Goal: Task Accomplishment & Management: Use online tool/utility

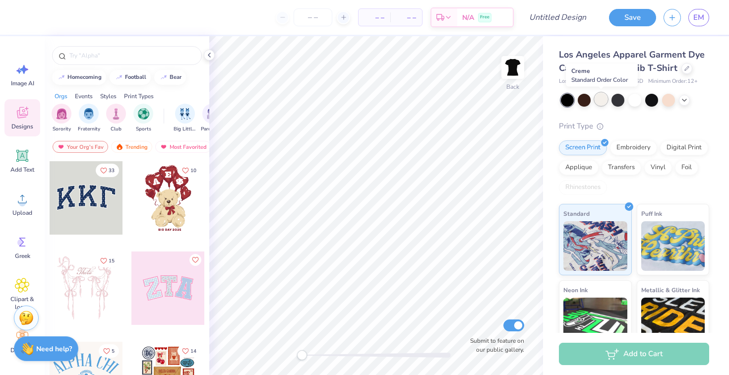
click at [602, 101] on div at bounding box center [600, 99] width 13 height 13
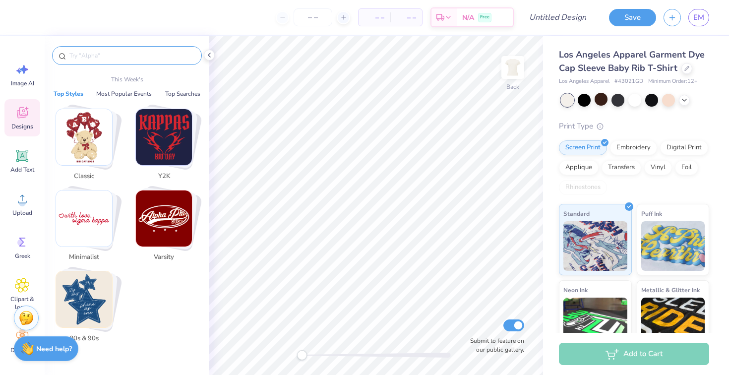
click at [116, 58] on input "text" at bounding box center [131, 56] width 127 height 10
click at [78, 221] on img "Stack Card Button Minimalist" at bounding box center [84, 218] width 56 height 56
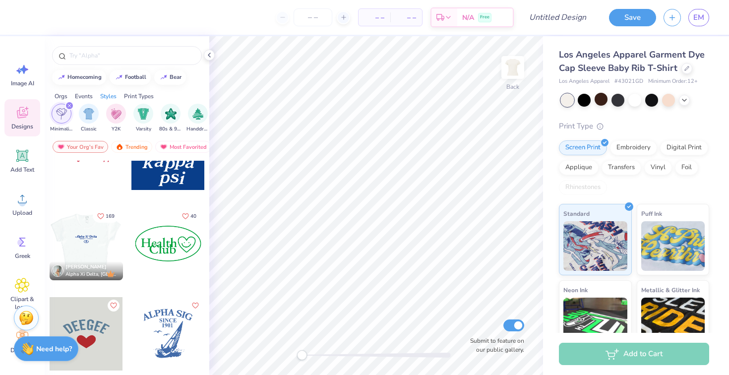
scroll to position [47, 0]
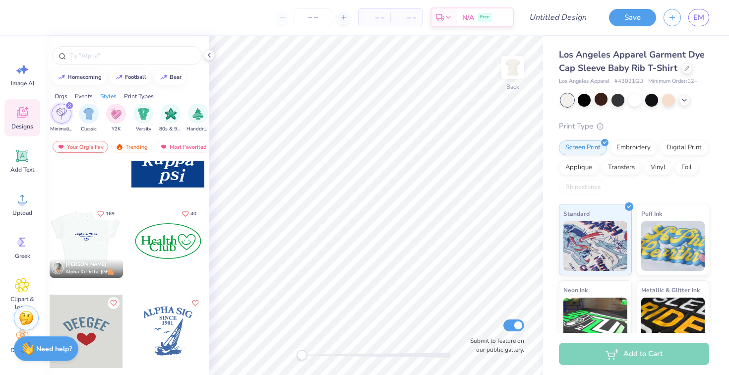
click at [90, 325] on div at bounding box center [86, 330] width 73 height 73
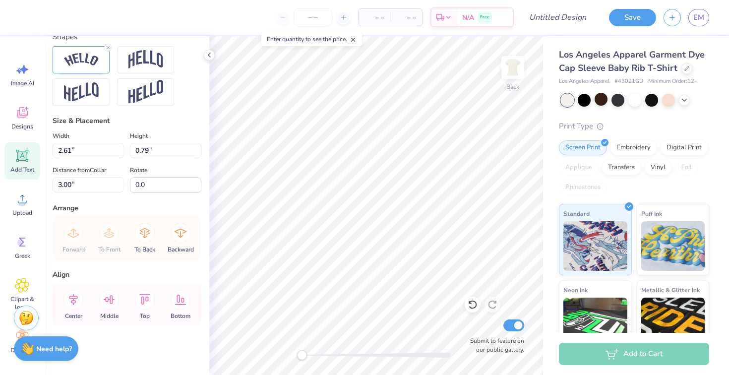
scroll to position [0, 0]
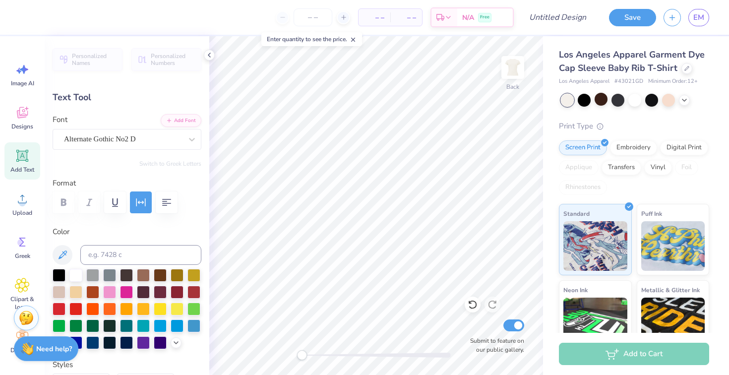
type input "4.55"
type input "1.39"
type input "2.41"
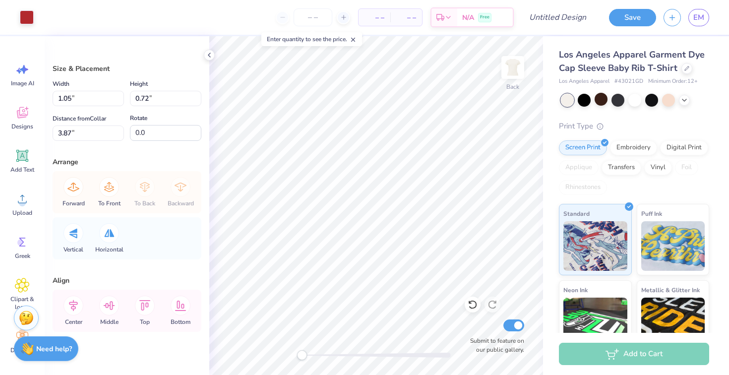
type input "1.98"
type input "1.35"
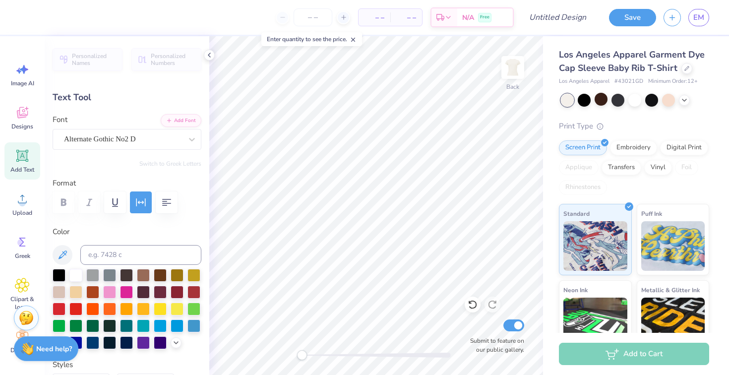
type textarea "SIGKAP"
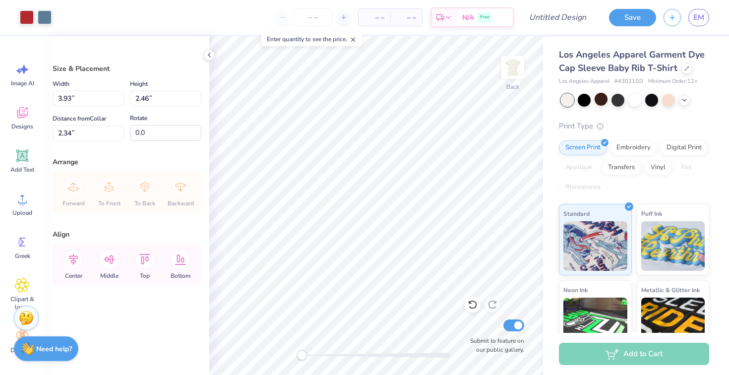
type input "3.93"
type input "2.46"
type input "2.29"
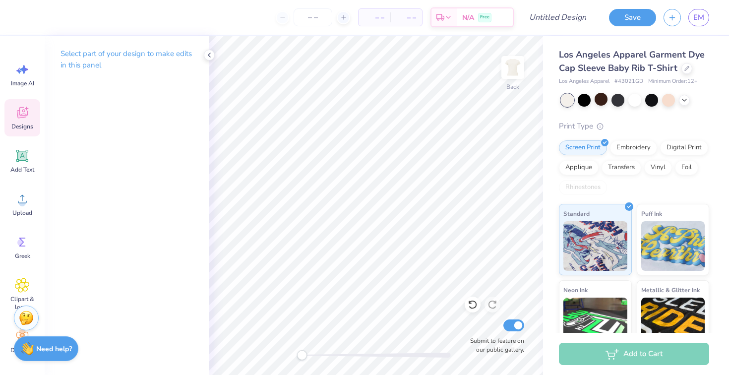
click at [20, 118] on icon at bounding box center [22, 112] width 15 height 15
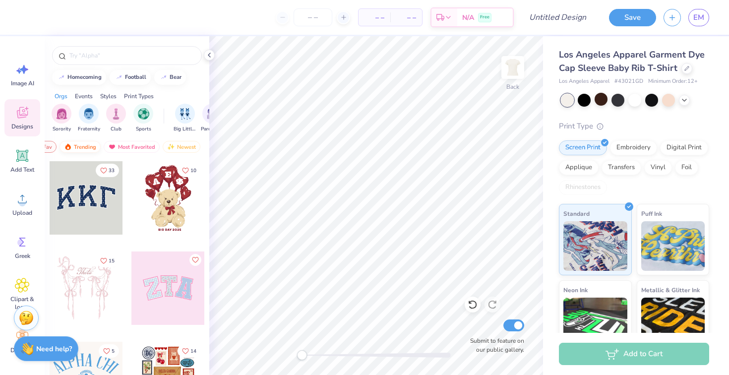
scroll to position [0, 58]
click at [137, 63] on div at bounding box center [127, 55] width 150 height 19
click at [140, 54] on input "text" at bounding box center [131, 56] width 127 height 10
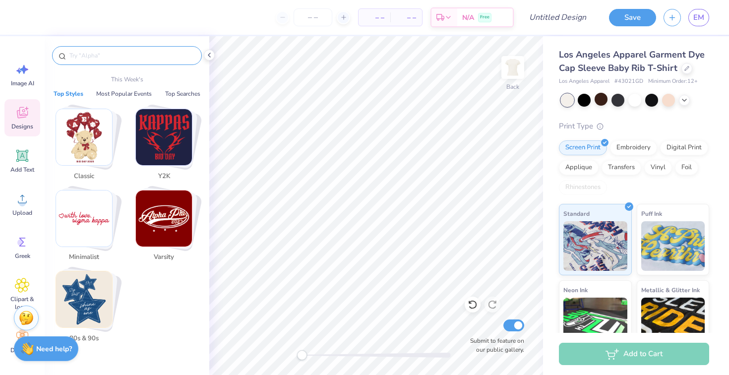
click at [97, 203] on img "Stack Card Button Minimalist" at bounding box center [84, 218] width 56 height 56
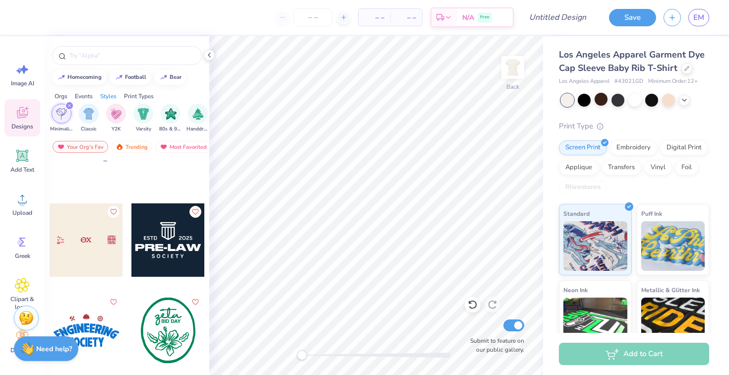
scroll to position [1591, 0]
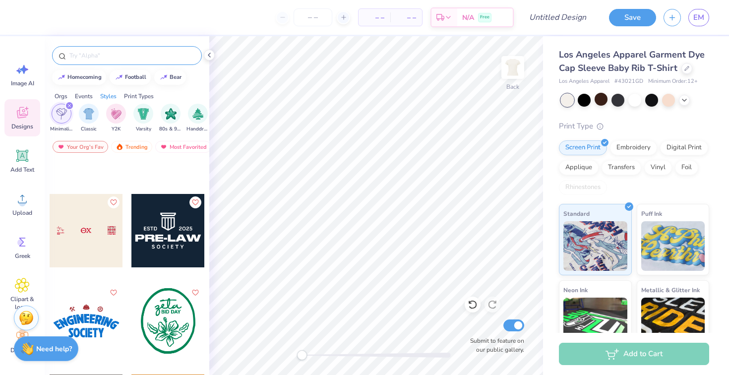
click at [127, 49] on div at bounding box center [127, 55] width 150 height 19
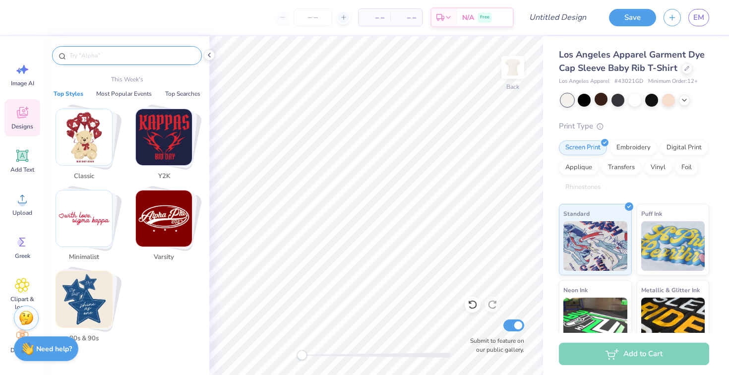
click at [125, 55] on input "text" at bounding box center [131, 56] width 127 height 10
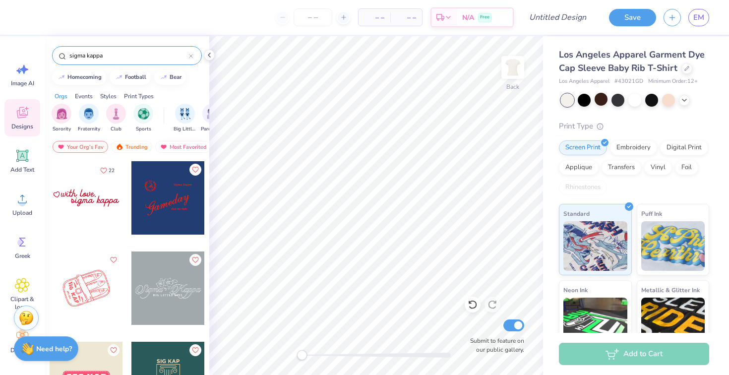
type input "sigma kappa"
click at [94, 208] on div at bounding box center [86, 197] width 73 height 73
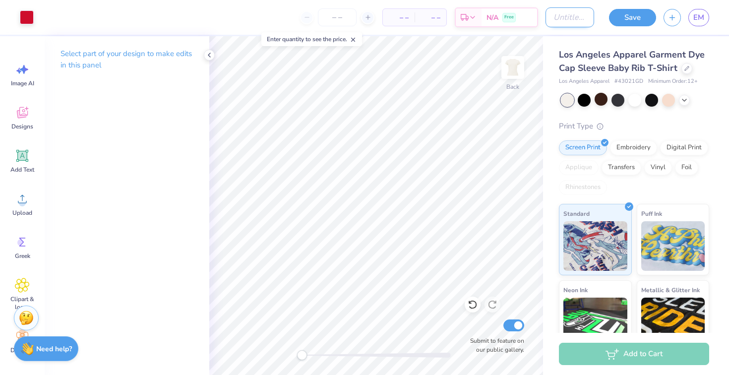
click at [545, 20] on input "Design Title" at bounding box center [569, 17] width 49 height 20
type input "with love"
click at [621, 17] on button "Save" at bounding box center [632, 15] width 47 height 17
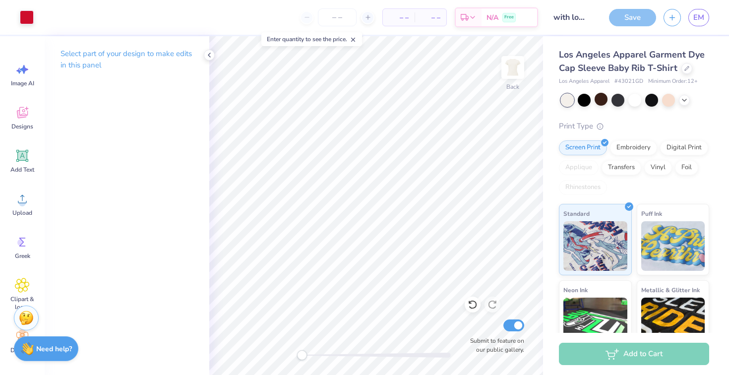
click at [632, 16] on div "Save" at bounding box center [632, 17] width 47 height 17
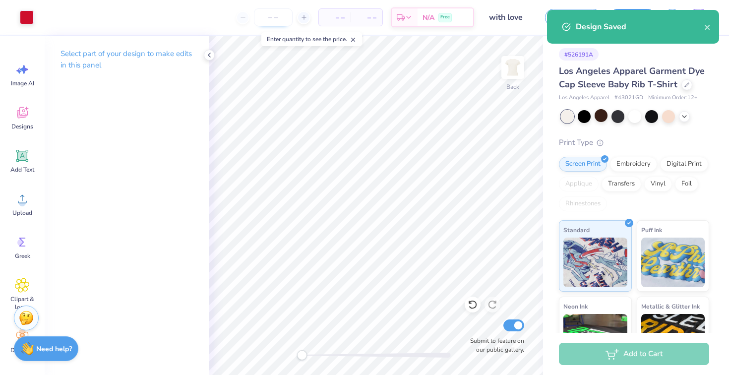
click at [265, 18] on input "number" at bounding box center [273, 17] width 39 height 18
click at [709, 28] on icon "close" at bounding box center [707, 27] width 7 height 8
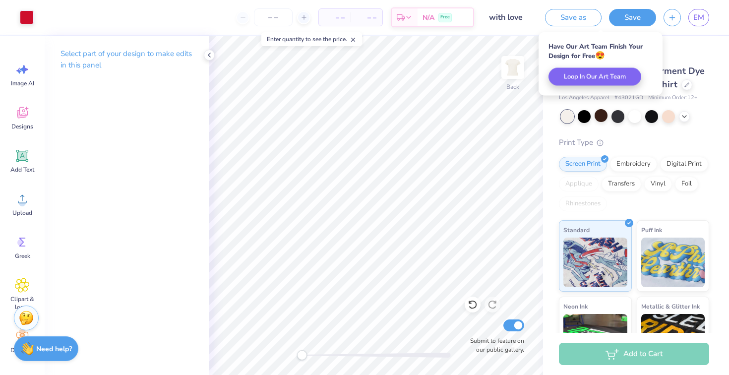
click at [264, 4] on div "– – Per Item – – Total Est. Delivery N/A Free" at bounding box center [257, 17] width 433 height 35
click at [344, 13] on div "– – Per Item" at bounding box center [335, 17] width 32 height 17
click at [344, 13] on span "– –" at bounding box center [335, 17] width 20 height 10
click at [367, 14] on span "– –" at bounding box center [366, 17] width 20 height 10
click at [254, 13] on input "number" at bounding box center [273, 17] width 39 height 18
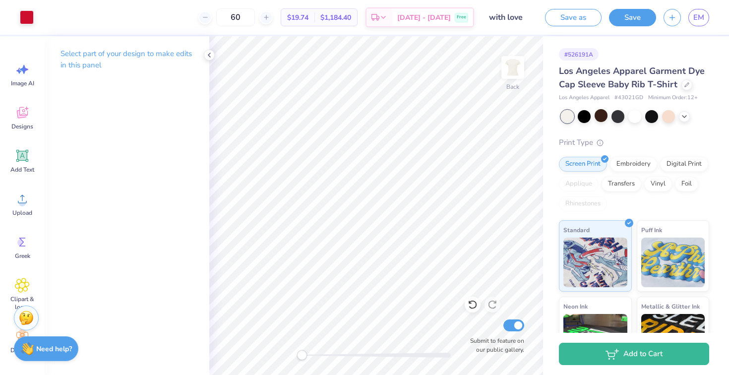
type input "60"
click at [345, 27] on div "60 $19.74 Per Item $1,184.40 Total Est. Delivery Oct 10 - 13 Free" at bounding box center [257, 17] width 433 height 35
click at [308, 14] on span "$19.74" at bounding box center [297, 17] width 21 height 10
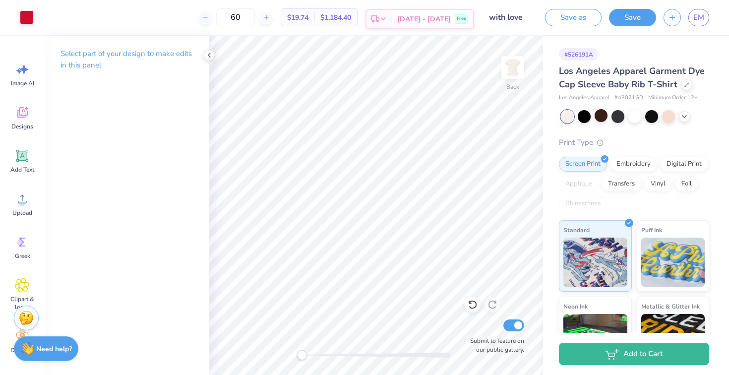
click at [423, 15] on span "Oct 10 - 13" at bounding box center [424, 19] width 54 height 10
click at [636, 17] on button "Save" at bounding box center [632, 15] width 47 height 17
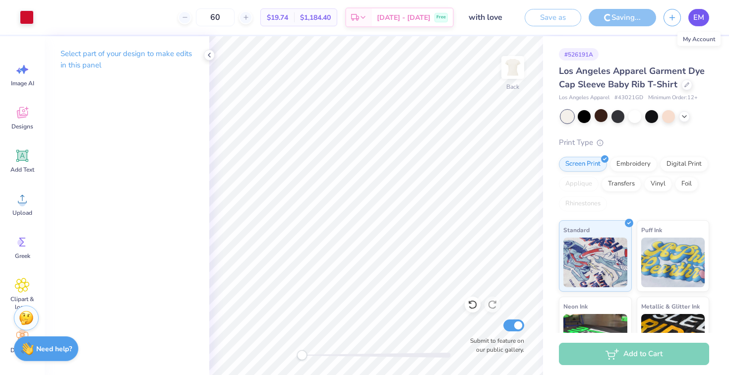
click at [694, 20] on span "EM" at bounding box center [698, 17] width 11 height 11
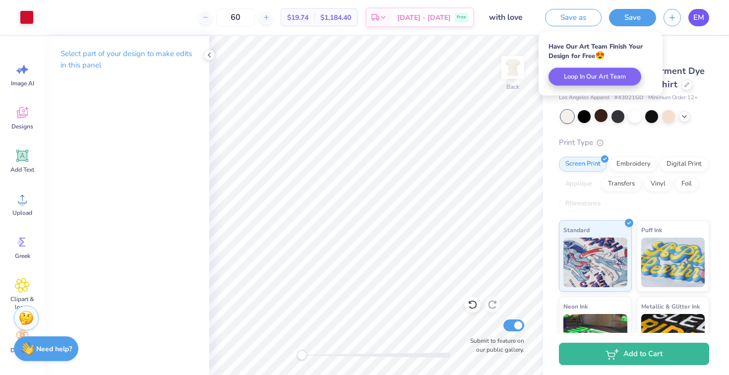
click at [704, 13] on link "EM" at bounding box center [698, 17] width 21 height 17
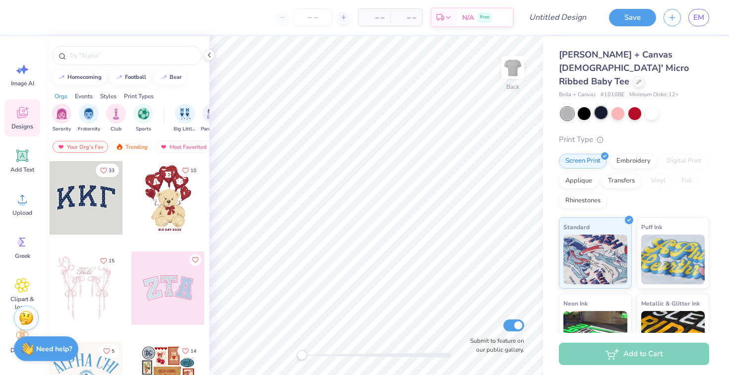
click at [597, 106] on div at bounding box center [600, 112] width 13 height 13
click at [567, 107] on div at bounding box center [567, 113] width 13 height 13
click at [612, 106] on div at bounding box center [617, 112] width 13 height 13
click at [635, 106] on div at bounding box center [634, 112] width 13 height 13
click at [651, 106] on div at bounding box center [651, 112] width 13 height 13
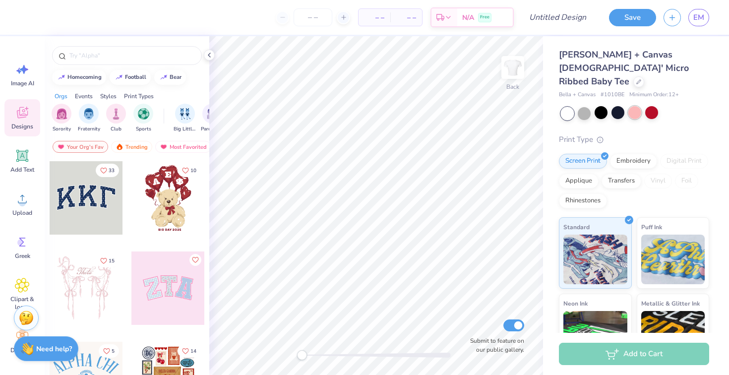
click at [637, 106] on div at bounding box center [634, 112] width 13 height 13
click at [586, 106] on div at bounding box center [584, 112] width 13 height 13
click at [601, 106] on div at bounding box center [600, 112] width 13 height 13
click at [653, 106] on div at bounding box center [651, 112] width 13 height 13
click at [604, 106] on div at bounding box center [600, 112] width 13 height 13
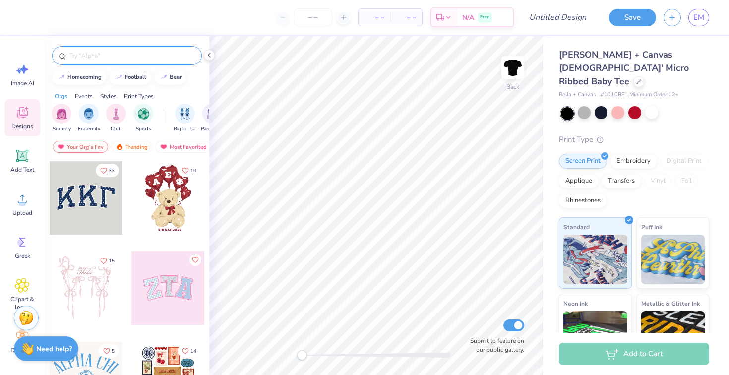
click at [128, 63] on div at bounding box center [127, 55] width 150 height 19
click at [129, 59] on input "text" at bounding box center [131, 56] width 127 height 10
type input "sigma kappa"
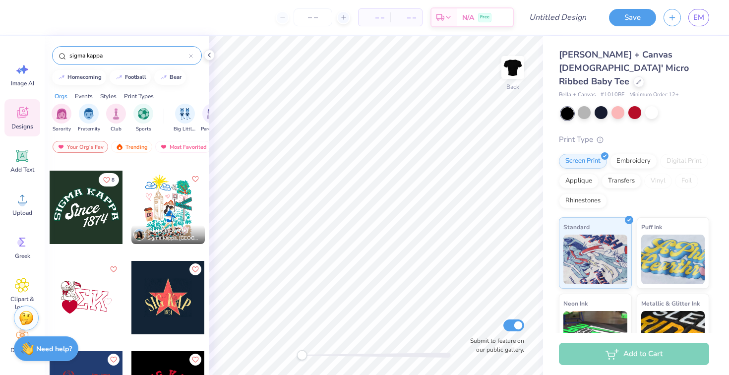
scroll to position [348, 0]
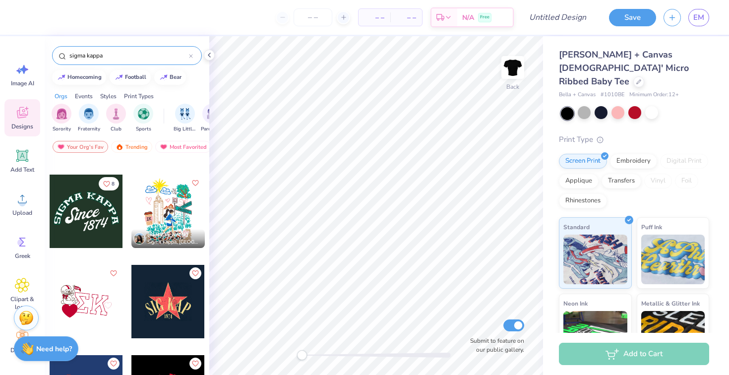
click at [104, 213] on div at bounding box center [86, 211] width 73 height 73
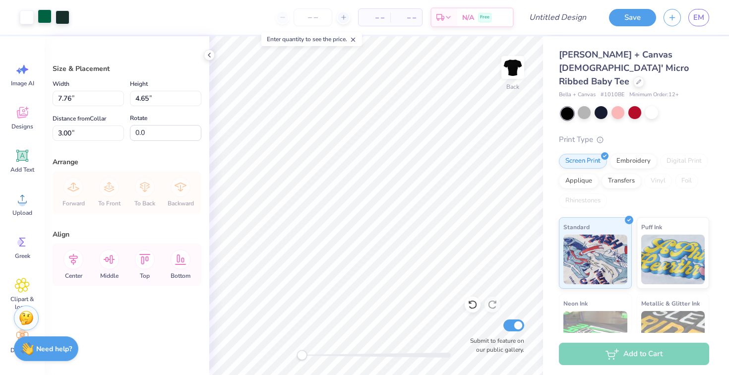
click at [46, 15] on div at bounding box center [45, 16] width 14 height 14
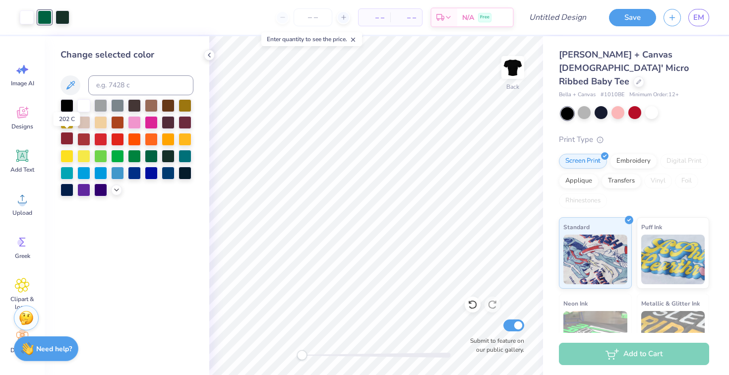
click at [69, 137] on div at bounding box center [66, 138] width 13 height 13
click at [654, 106] on div at bounding box center [651, 112] width 13 height 13
click at [28, 17] on div at bounding box center [27, 16] width 14 height 14
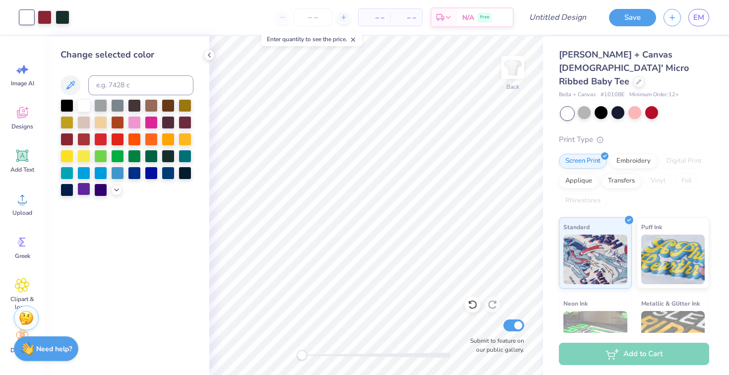
click at [86, 189] on div at bounding box center [83, 188] width 13 height 13
click at [116, 188] on icon at bounding box center [117, 189] width 8 height 8
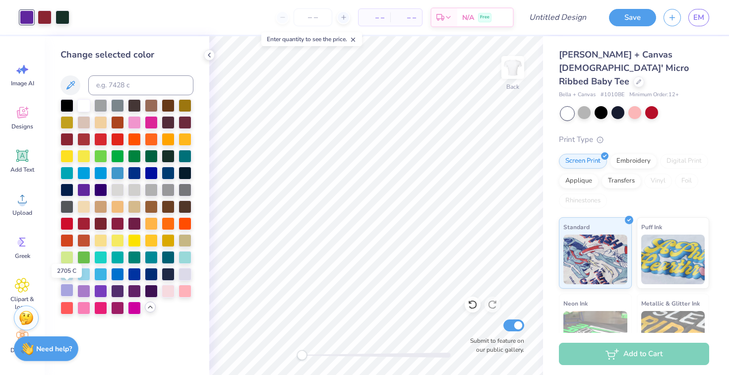
click at [65, 285] on div at bounding box center [66, 290] width 13 height 13
click at [699, 17] on span "EM" at bounding box center [698, 17] width 11 height 11
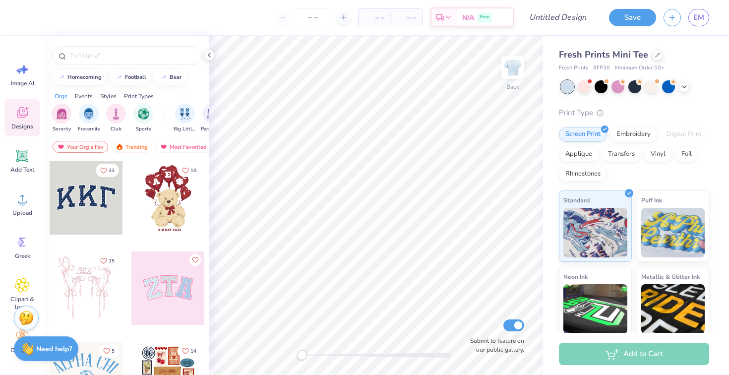
click at [688, 82] on div at bounding box center [635, 86] width 148 height 13
click at [685, 85] on polyline at bounding box center [684, 86] width 4 height 2
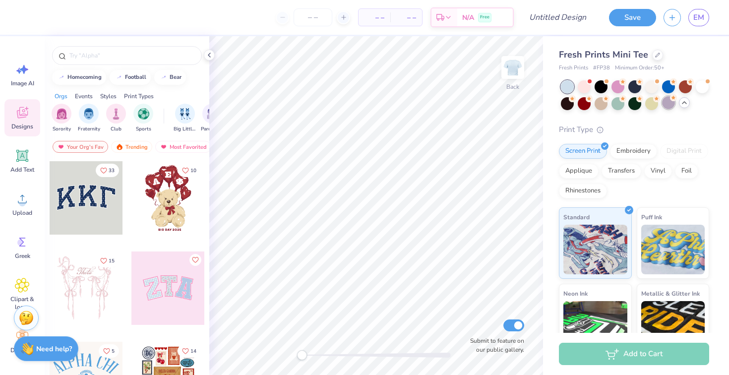
click at [665, 100] on div at bounding box center [668, 102] width 13 height 13
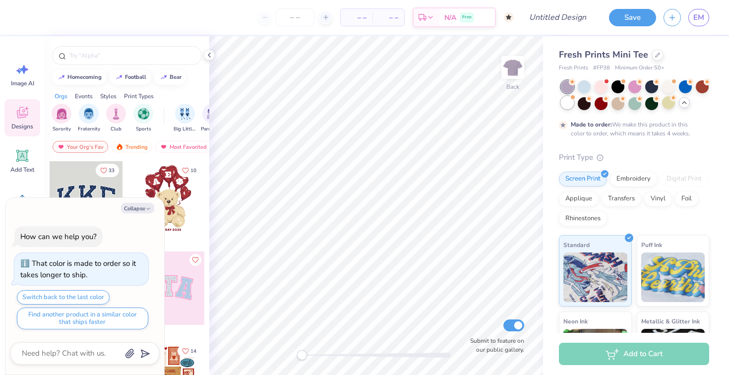
click at [565, 102] on div at bounding box center [567, 102] width 13 height 13
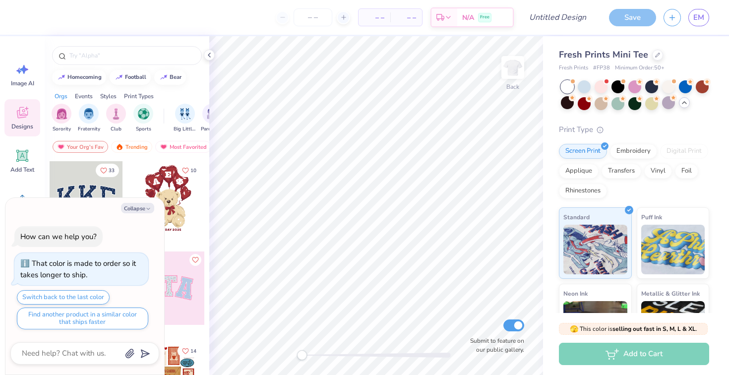
scroll to position [186, 0]
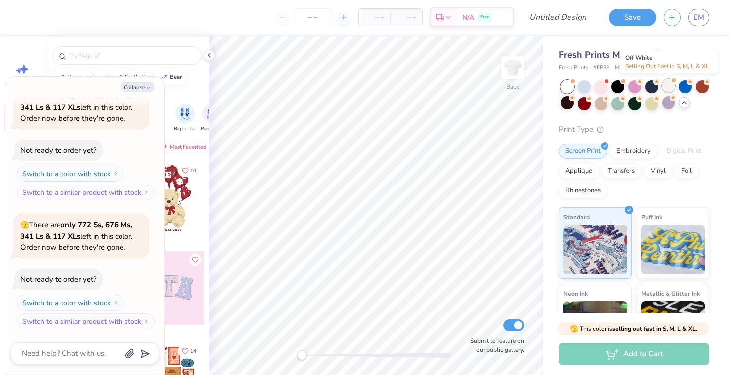
click at [667, 89] on div at bounding box center [668, 85] width 13 height 13
click at [140, 83] on button "Collapse" at bounding box center [137, 87] width 33 height 10
type textarea "x"
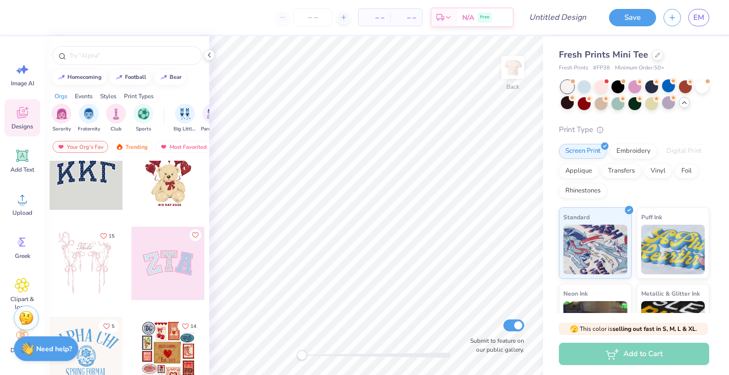
scroll to position [0, 0]
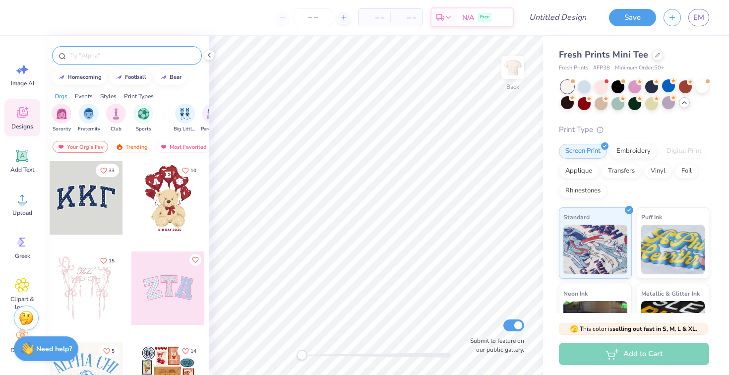
click at [109, 56] on input "text" at bounding box center [131, 56] width 127 height 10
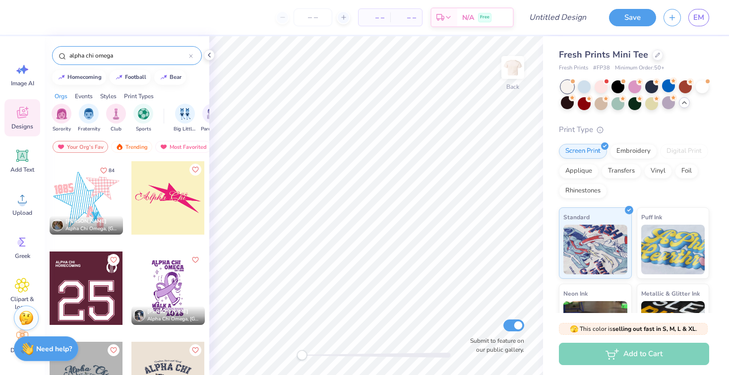
click at [107, 62] on div "alpha chi omega" at bounding box center [127, 55] width 150 height 19
click at [106, 51] on input "alpha chi omega" at bounding box center [128, 56] width 120 height 10
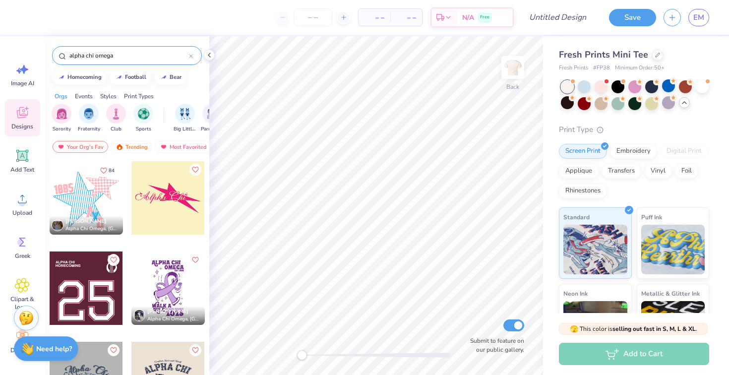
click at [106, 51] on input "alpha chi omega" at bounding box center [128, 56] width 120 height 10
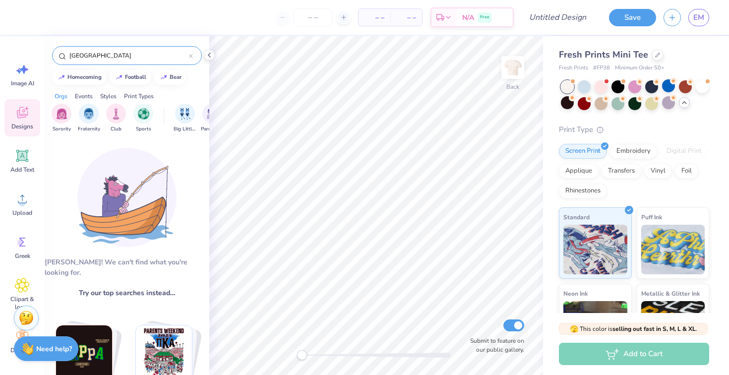
click at [106, 49] on div "minneapolis" at bounding box center [127, 55] width 150 height 19
click at [105, 57] on input "minneapolis" at bounding box center [128, 56] width 120 height 10
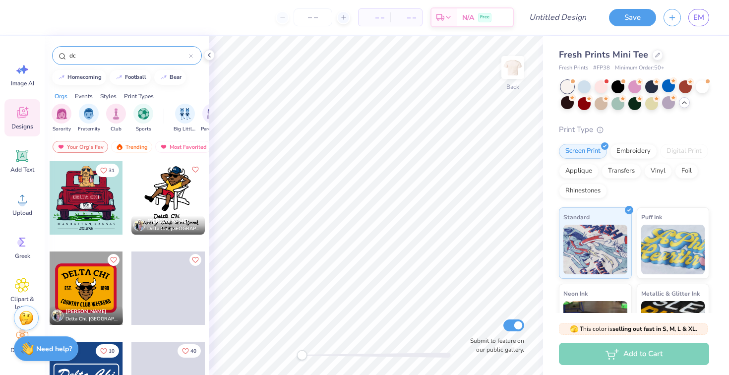
click at [107, 56] on input "dc" at bounding box center [128, 56] width 120 height 10
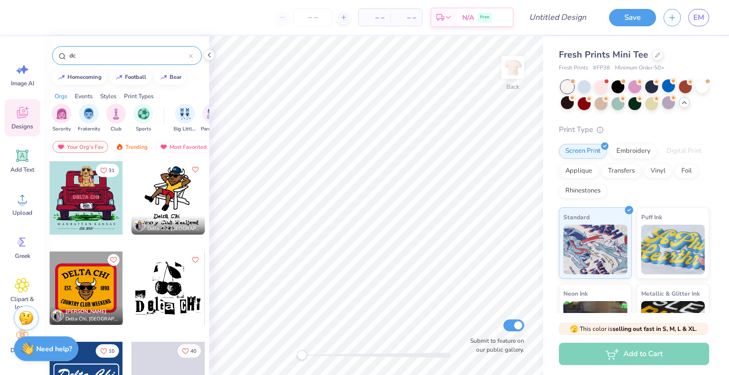
click at [107, 56] on input "dc" at bounding box center [128, 56] width 120 height 10
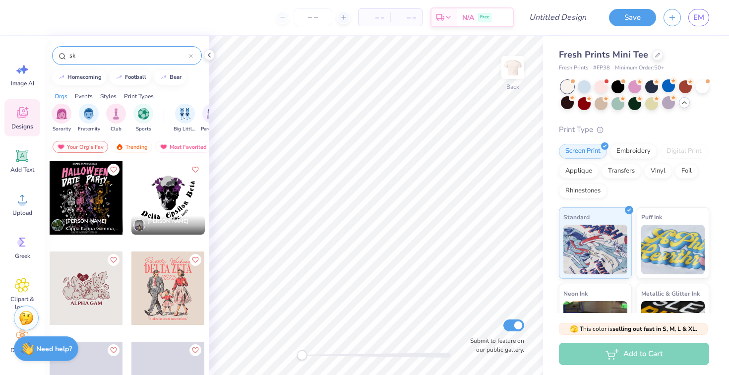
click at [128, 54] on input "sk" at bounding box center [128, 56] width 120 height 10
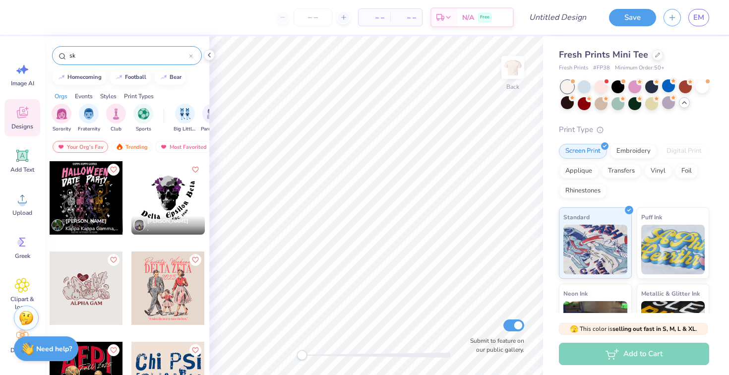
click at [128, 54] on input "sk" at bounding box center [128, 56] width 120 height 10
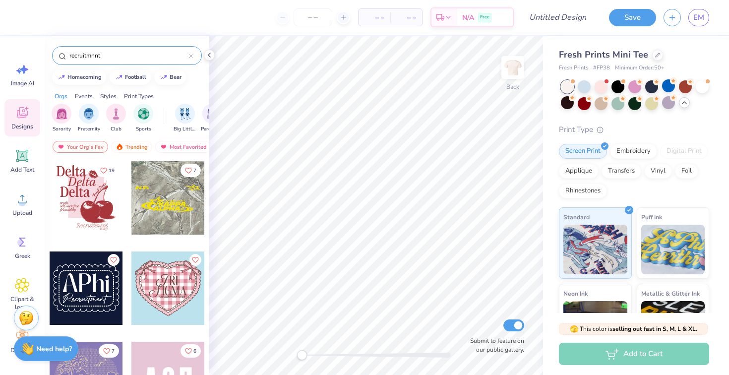
click at [126, 59] on input "recruitmnnt" at bounding box center [128, 56] width 120 height 10
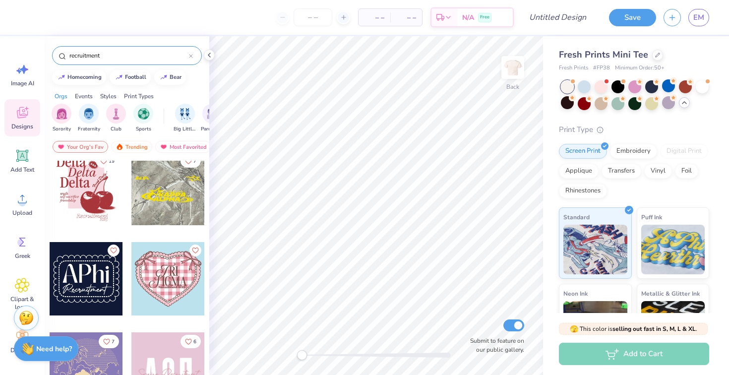
type input "recruitment"
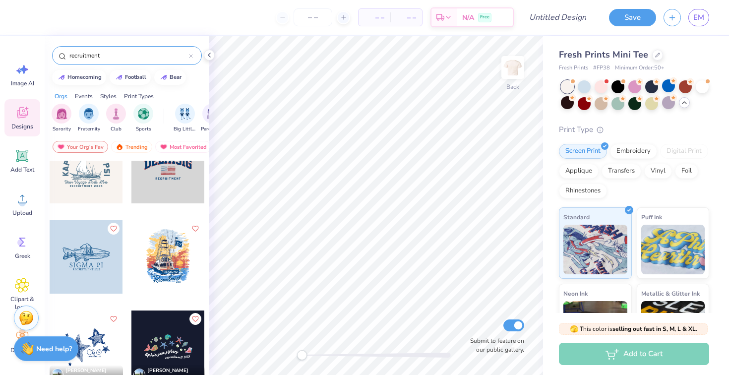
scroll to position [1098, 0]
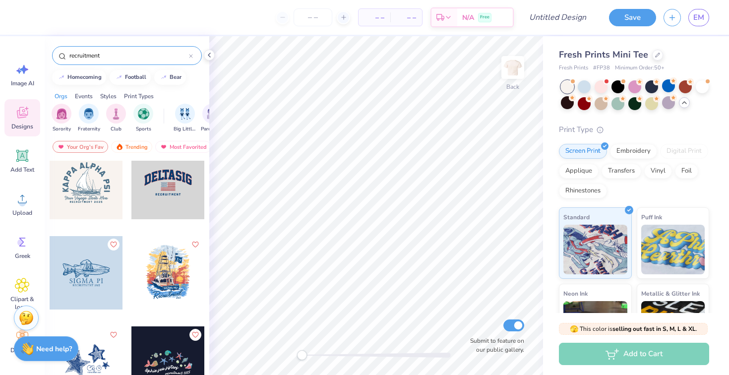
click at [149, 195] on div at bounding box center [167, 182] width 73 height 73
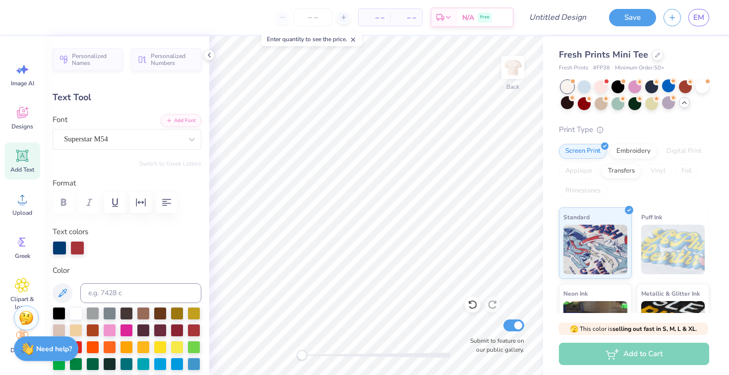
scroll to position [0, 0]
type textarea "SigmaKappa"
type input "11.40"
type input "3.19"
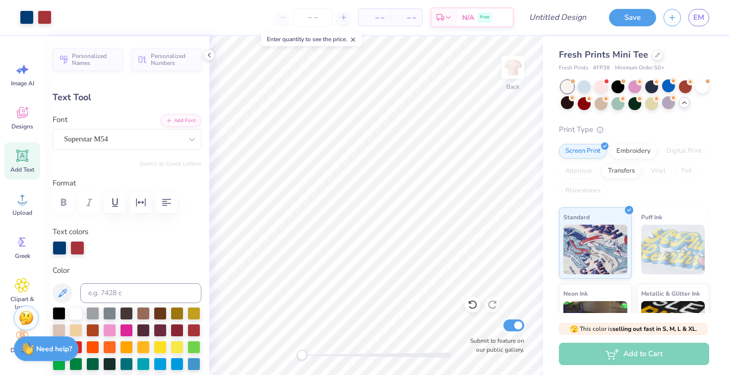
type input "2.84"
type textarea "SIGKAP"
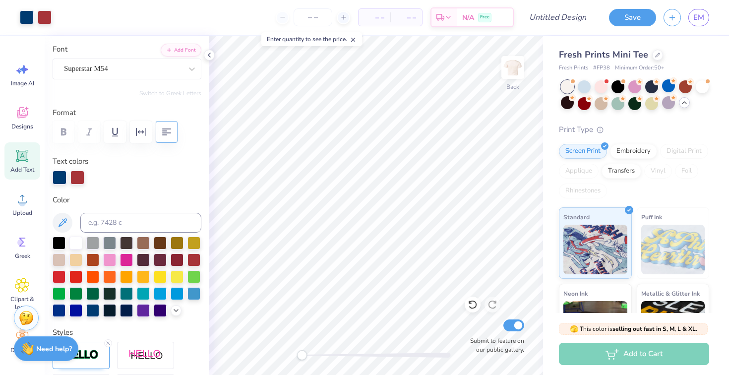
scroll to position [0, 0]
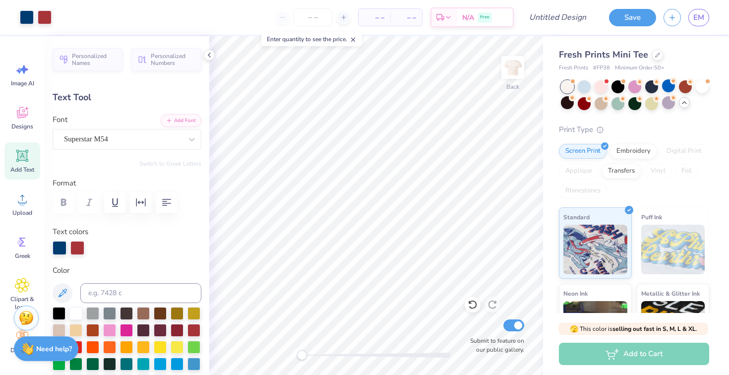
click at [707, 24] on div "EM" at bounding box center [698, 17] width 21 height 17
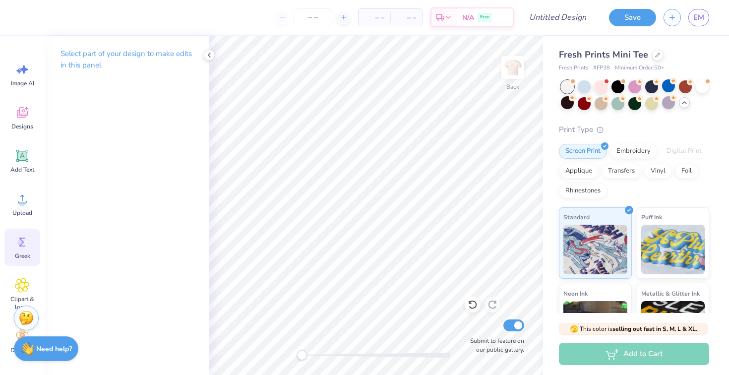
click at [24, 237] on icon at bounding box center [22, 241] width 15 height 15
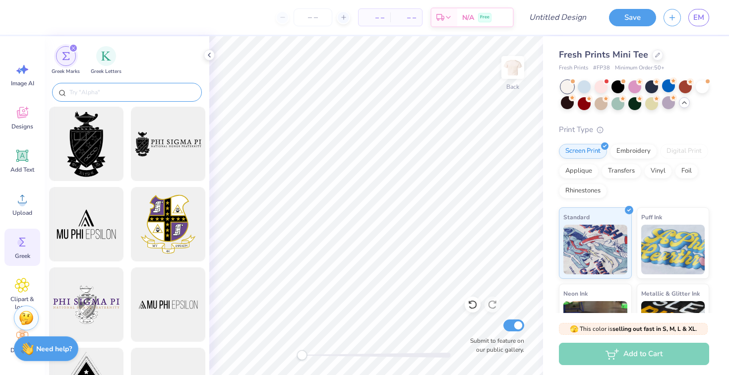
click at [86, 93] on input "text" at bounding box center [131, 92] width 127 height 10
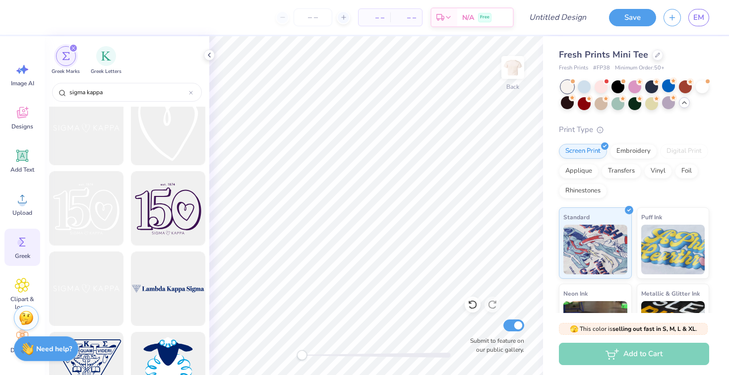
scroll to position [446, 0]
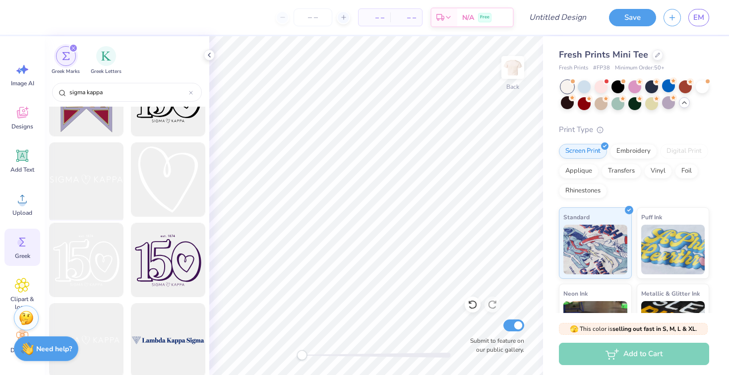
type input "sigma kappa"
click at [113, 178] on div at bounding box center [86, 180] width 82 height 82
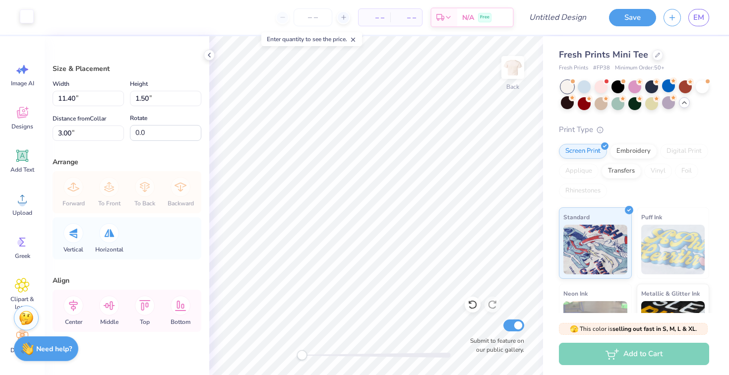
click at [22, 19] on div at bounding box center [27, 16] width 14 height 14
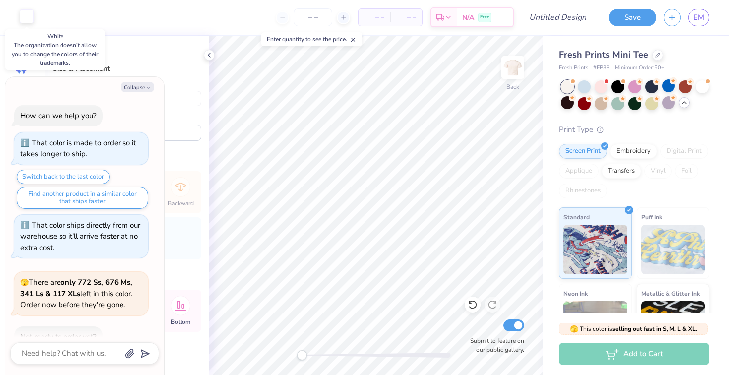
scroll to position [364, 0]
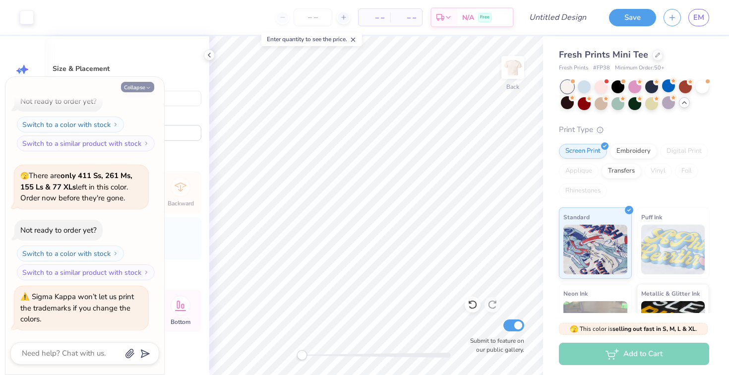
click at [144, 91] on button "Collapse" at bounding box center [137, 87] width 33 height 10
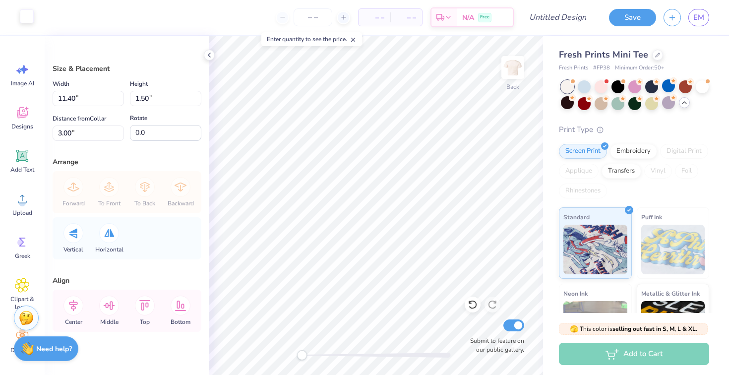
click at [29, 20] on div at bounding box center [27, 16] width 14 height 14
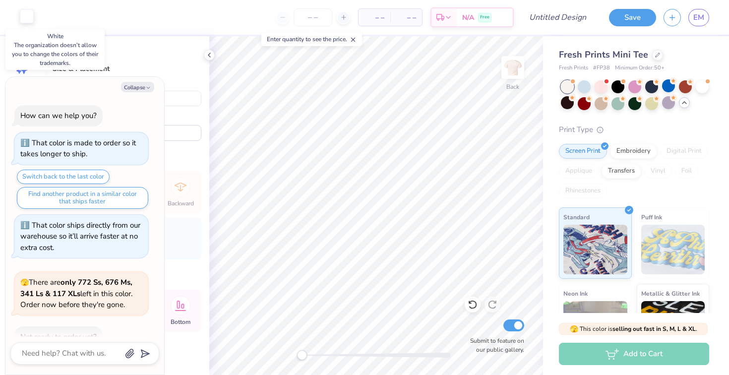
scroll to position [414, 0]
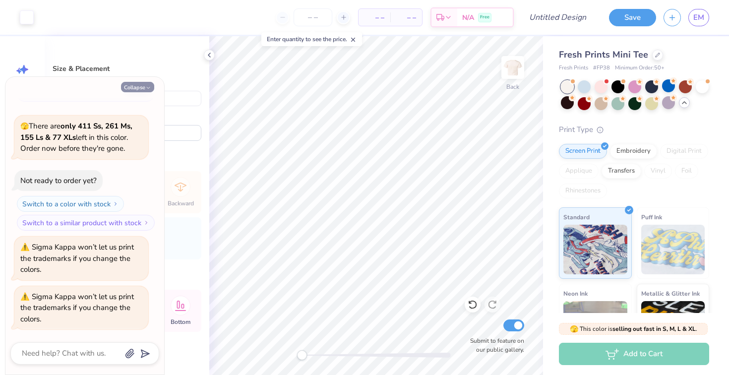
click at [137, 83] on button "Collapse" at bounding box center [137, 87] width 33 height 10
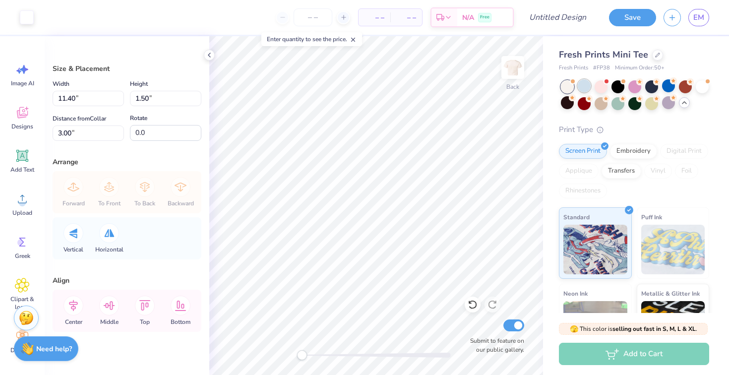
click at [588, 83] on div at bounding box center [584, 85] width 13 height 13
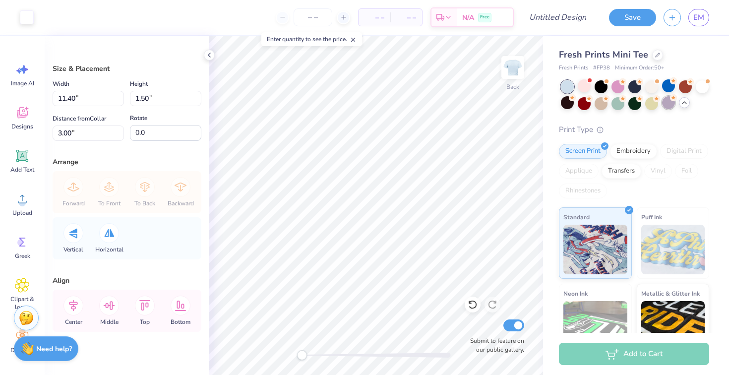
click at [663, 104] on div at bounding box center [668, 102] width 13 height 13
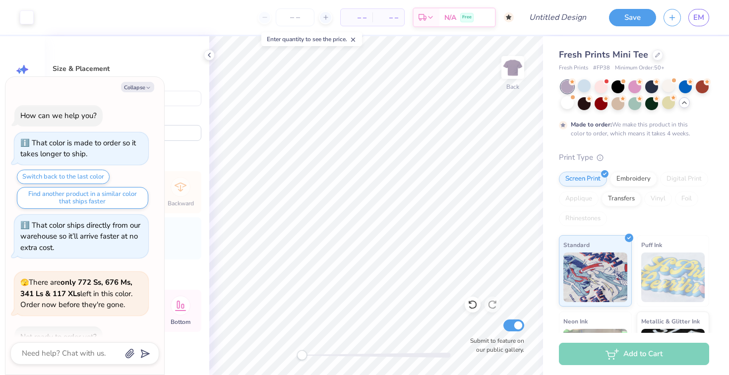
scroll to position [545, 0]
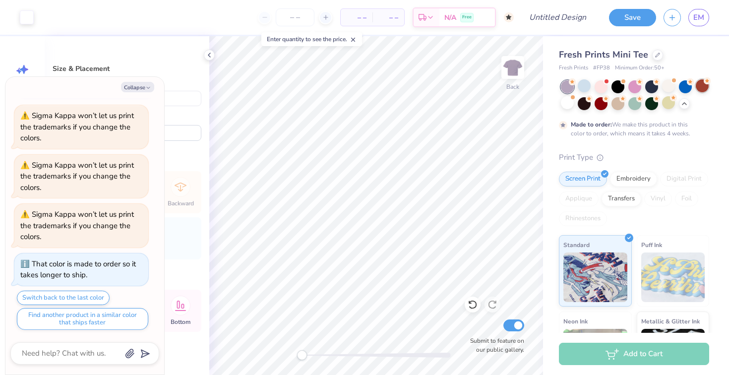
click at [705, 84] on div at bounding box center [702, 85] width 13 height 13
click at [581, 108] on div at bounding box center [584, 102] width 13 height 13
click at [139, 86] on button "Collapse" at bounding box center [137, 87] width 33 height 10
type textarea "x"
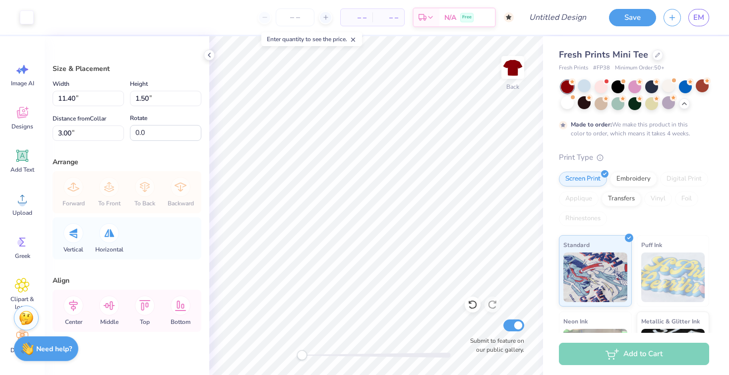
click at [711, 16] on div "Save EM" at bounding box center [664, 17] width 127 height 35
click at [701, 16] on span "EM" at bounding box center [698, 17] width 11 height 11
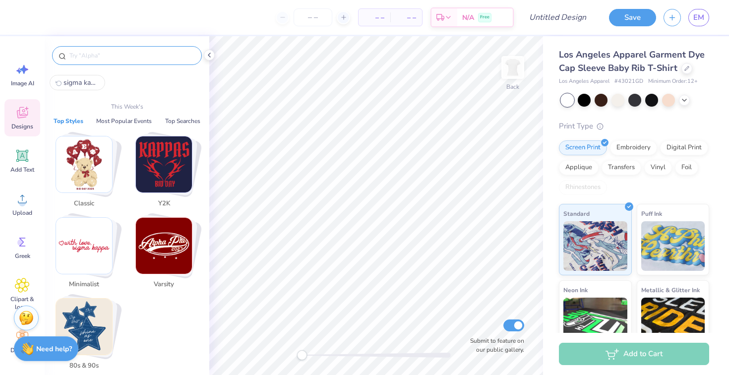
click at [109, 59] on input "text" at bounding box center [131, 56] width 127 height 10
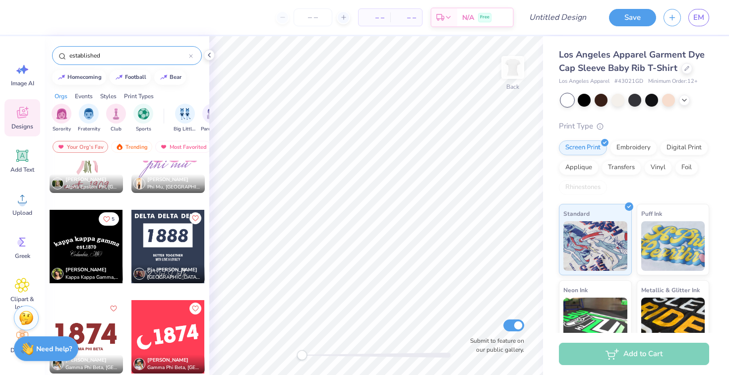
scroll to position [190, 0]
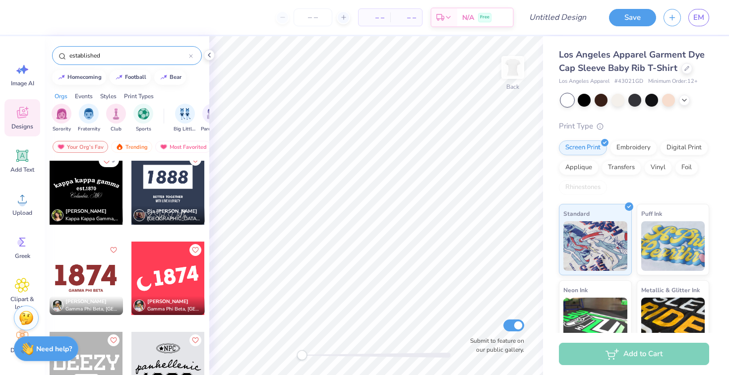
type input "established"
click at [100, 192] on div at bounding box center [86, 187] width 73 height 73
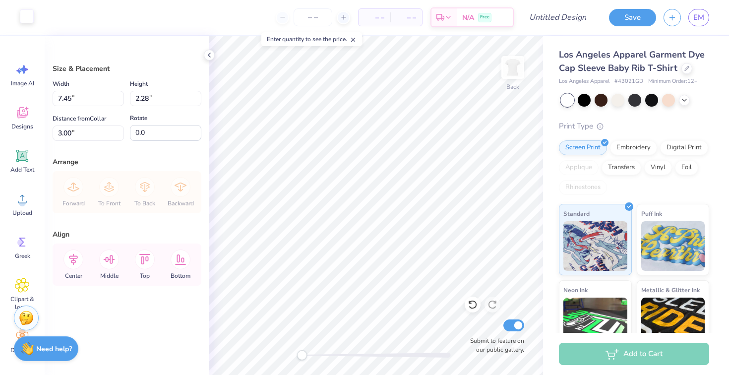
click at [24, 16] on div at bounding box center [27, 16] width 14 height 14
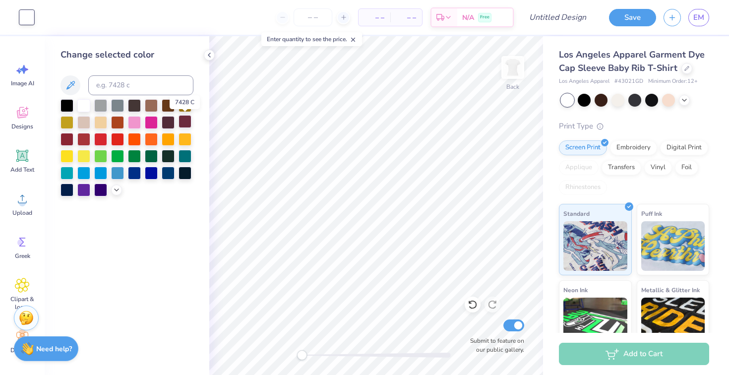
click at [184, 119] on div at bounding box center [184, 121] width 13 height 13
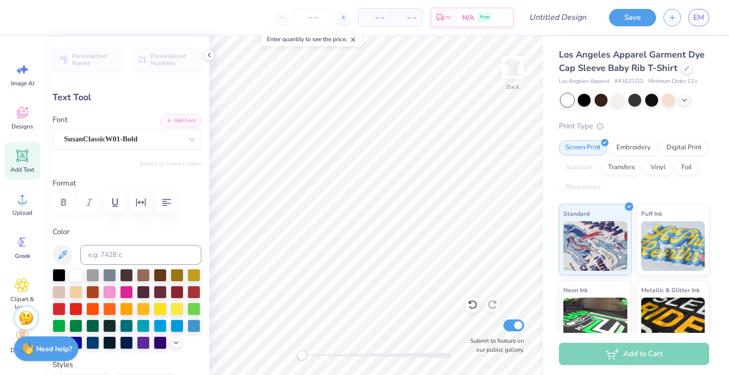
scroll to position [0, 1]
type textarea "D"
type textarea "sigma kappa"
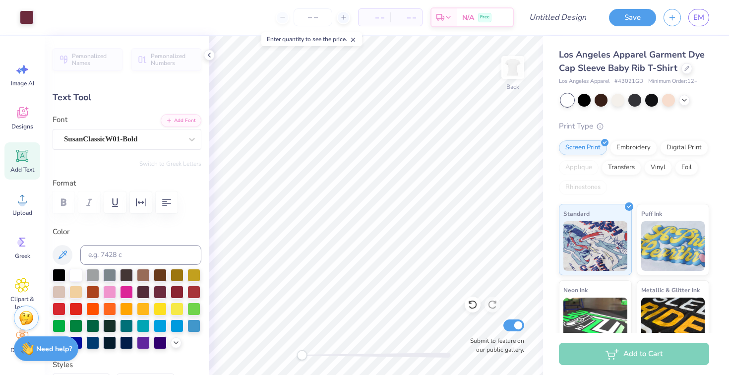
type input "3.59"
type input "0.66"
type input "4.61"
type textarea "American University"
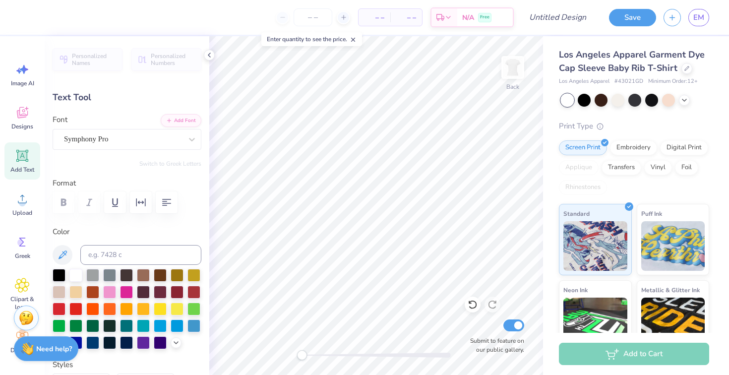
scroll to position [0, 3]
type input "4.68"
type input "0.95"
type input "3.09"
click at [622, 98] on div at bounding box center [617, 99] width 13 height 13
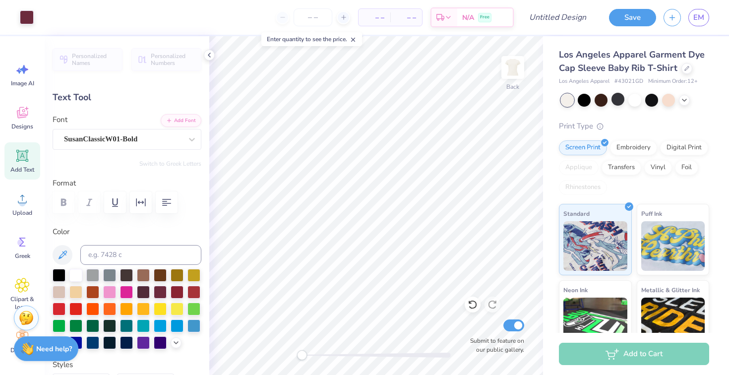
type input "1.05"
type input "0.40"
type input "3.99"
type input "1.14"
type textarea "1874"
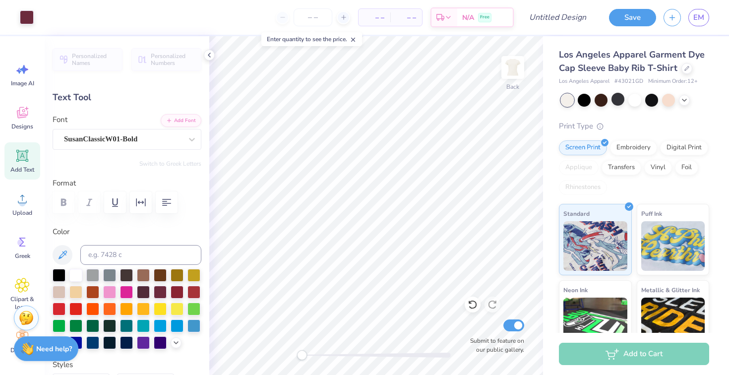
type input "4.68"
type input "0.95"
type input "3.09"
type input "5.21"
type input "1.06"
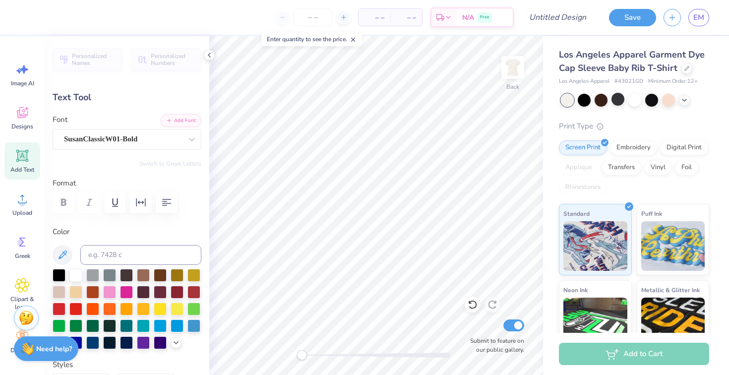
type input "2.88"
click at [572, 21] on input "Design Title" at bounding box center [569, 17] width 49 height 20
type input "Established"
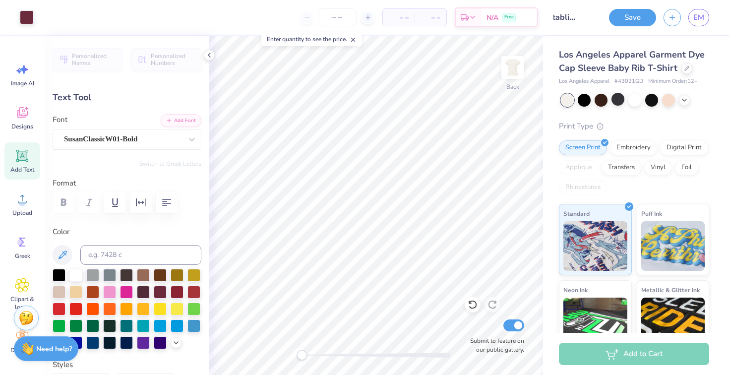
click at [612, 22] on button "Save" at bounding box center [632, 17] width 47 height 17
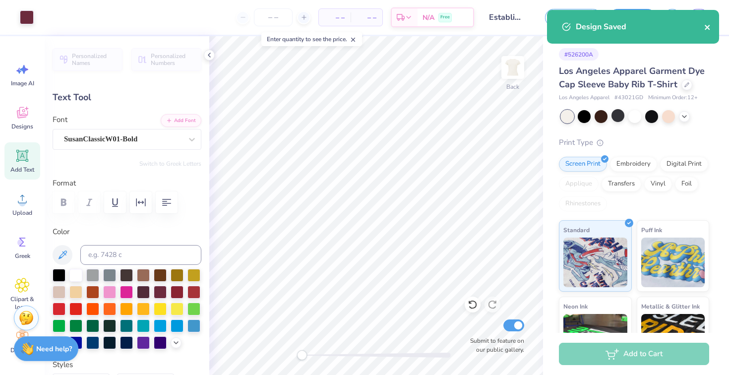
click at [707, 24] on div "Design Saved" at bounding box center [633, 27] width 172 height 34
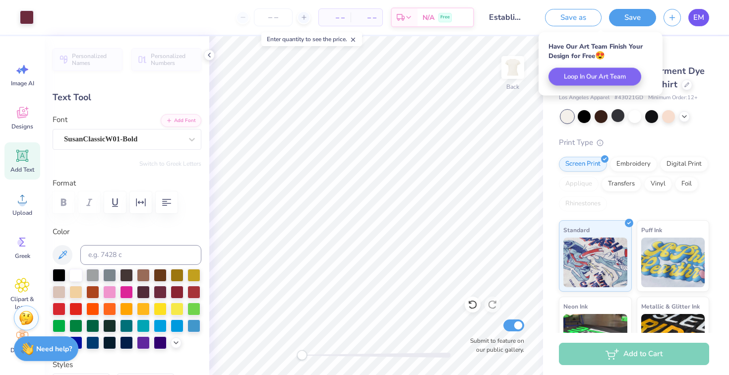
click at [706, 20] on link "EM" at bounding box center [698, 17] width 21 height 17
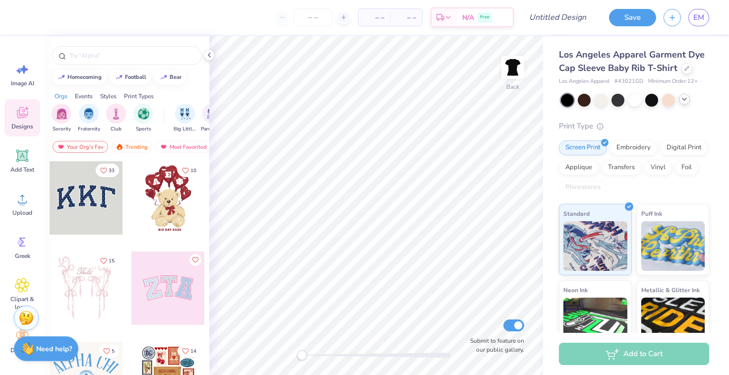
click at [689, 100] on div at bounding box center [684, 99] width 11 height 11
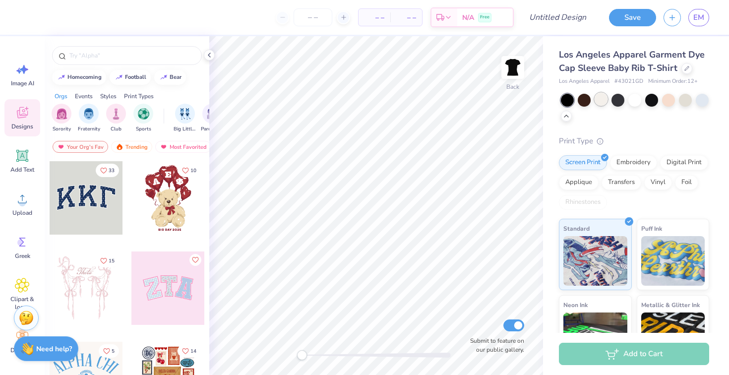
click at [597, 96] on div at bounding box center [600, 99] width 13 height 13
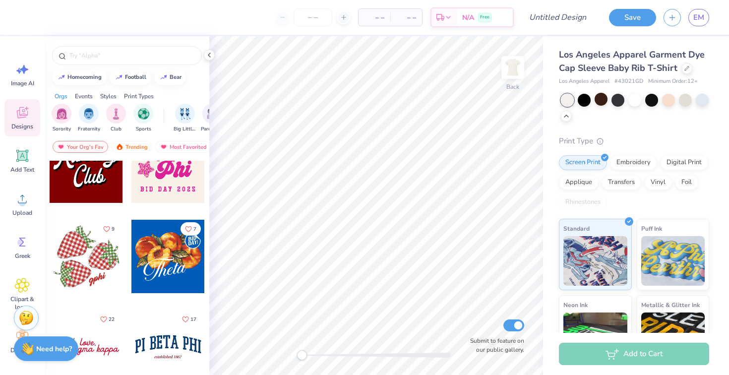
scroll to position [1061, 0]
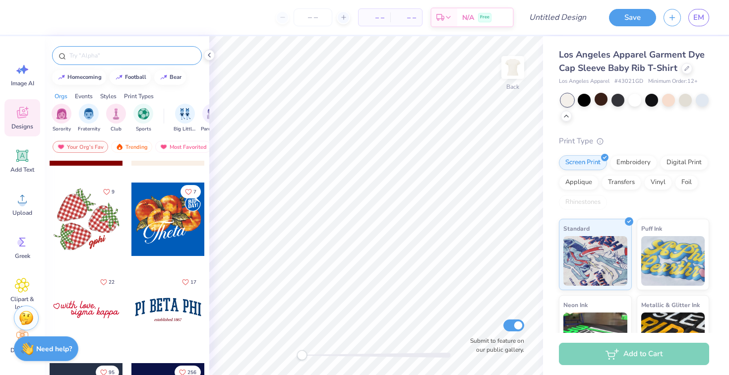
click at [126, 59] on input "text" at bounding box center [131, 56] width 127 height 10
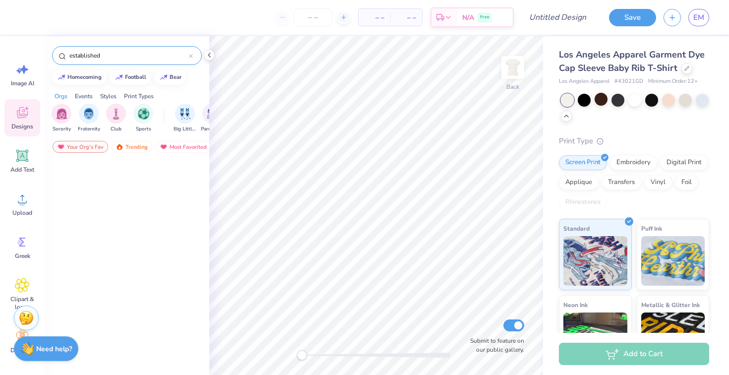
scroll to position [0, 0]
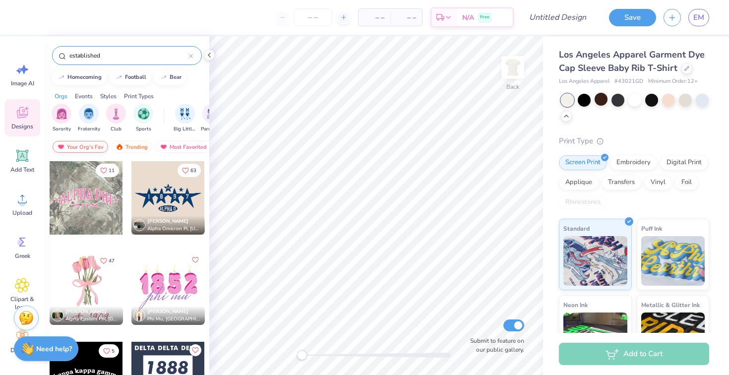
click at [77, 143] on div "Your Org's Fav" at bounding box center [81, 147] width 56 height 12
click at [123, 145] on img at bounding box center [127, 146] width 8 height 7
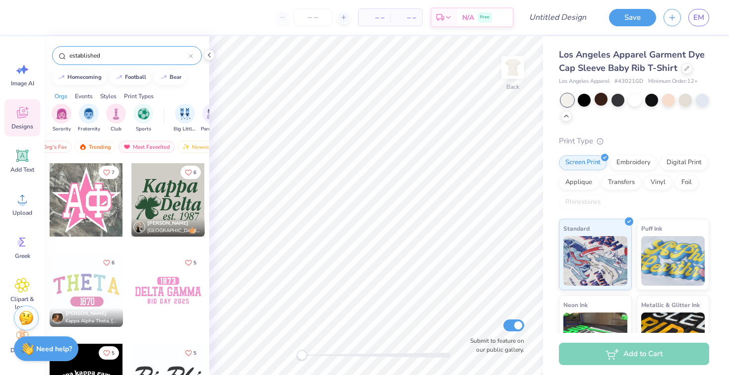
scroll to position [0, 0]
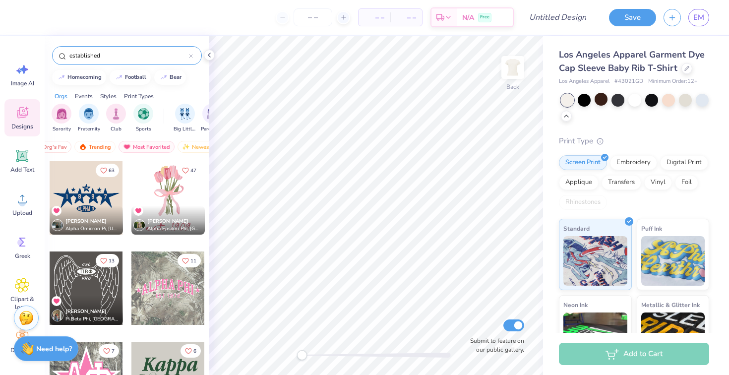
click at [91, 58] on input "established" at bounding box center [128, 56] width 120 height 10
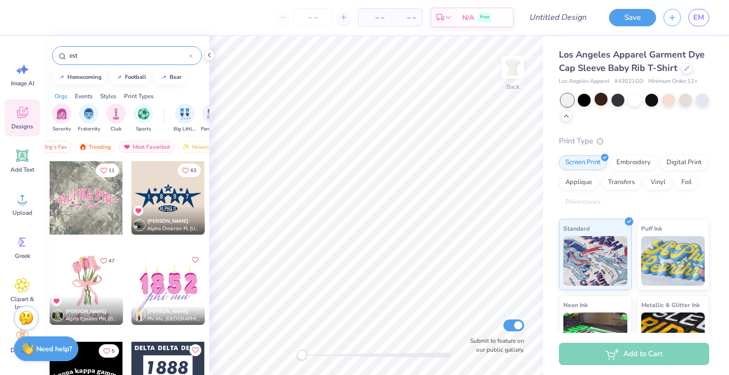
click at [89, 54] on input "est" at bounding box center [128, 56] width 120 height 10
type input "est"
click at [25, 64] on icon at bounding box center [22, 69] width 15 height 15
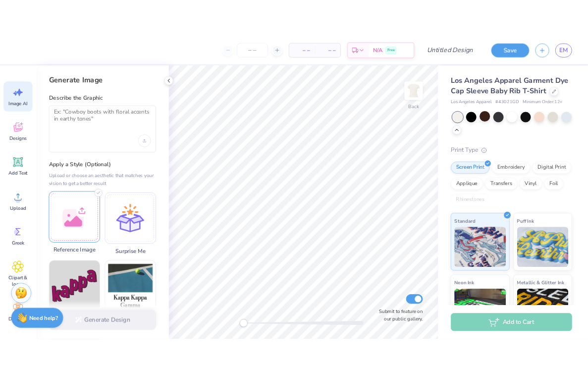
scroll to position [33, 0]
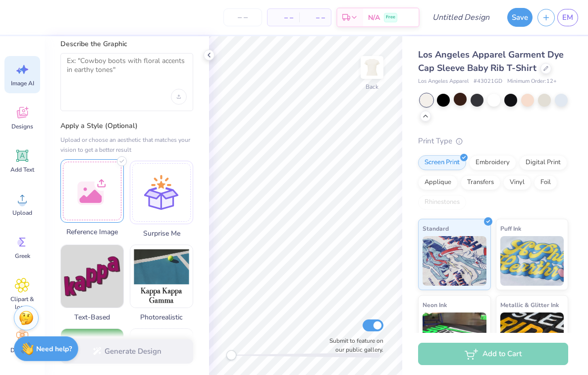
click at [100, 190] on div at bounding box center [91, 190] width 63 height 63
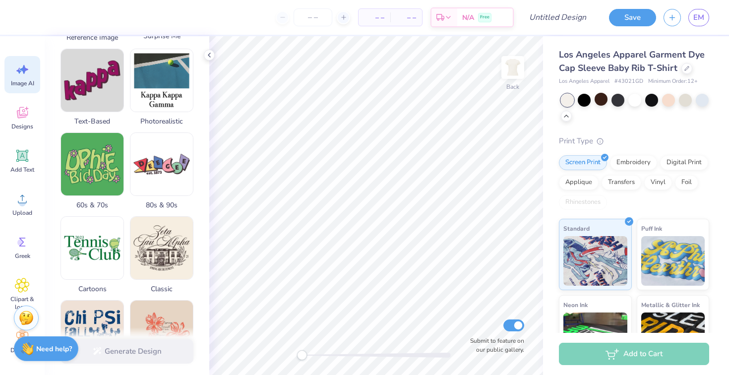
scroll to position [481, 0]
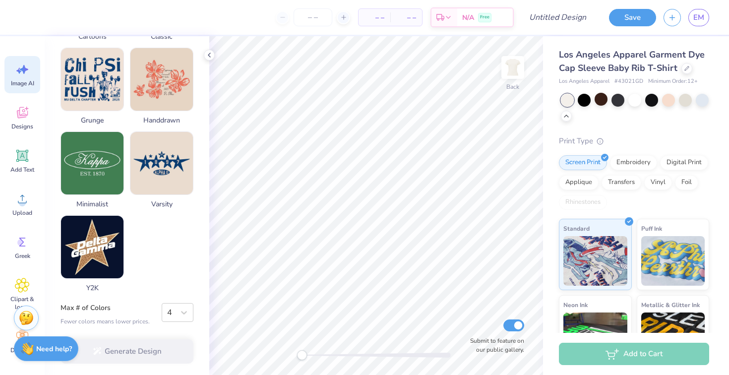
click at [141, 344] on div "Generate Design" at bounding box center [127, 351] width 165 height 48
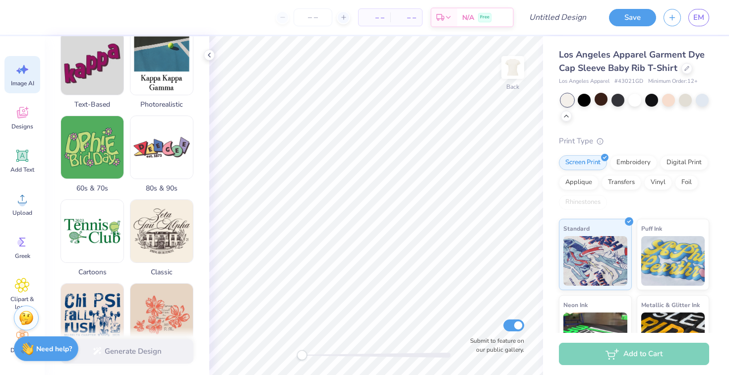
scroll to position [0, 0]
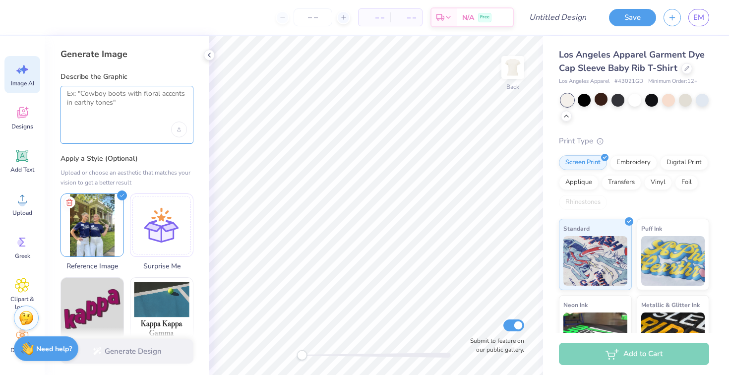
click at [124, 99] on textarea at bounding box center [127, 101] width 120 height 25
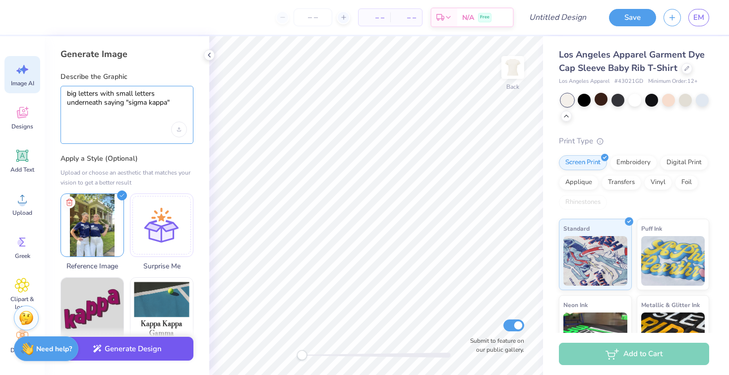
type textarea "big letters with small letters underneath saying "sigma kappa""
click at [119, 351] on button "Generate Design" at bounding box center [126, 349] width 133 height 24
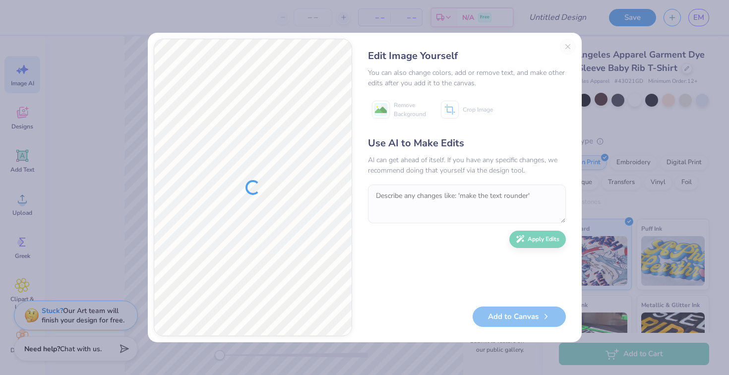
click at [565, 44] on div "Edit Image Yourself You can also change colors, add or remove text, and make ot…" at bounding box center [467, 187] width 218 height 297
click at [576, 47] on div "Edit Image Yourself You can also change colors, add or remove text, and make ot…" at bounding box center [365, 187] width 434 height 309
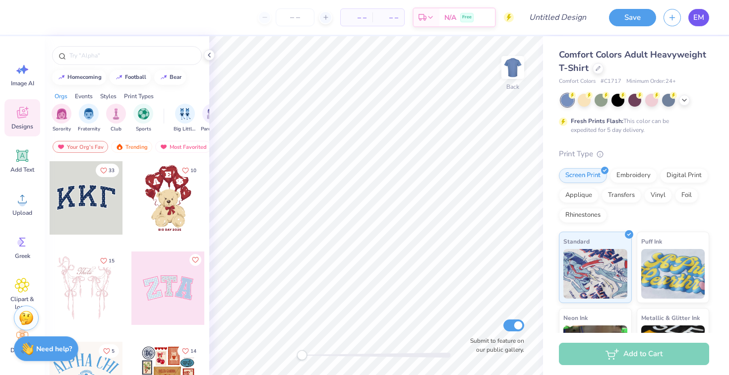
click at [701, 17] on span "EM" at bounding box center [698, 17] width 11 height 11
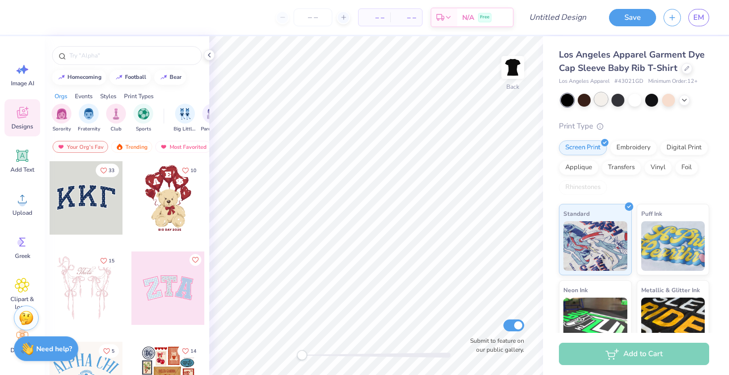
click at [598, 101] on div at bounding box center [600, 99] width 13 height 13
click at [123, 52] on input "text" at bounding box center [131, 56] width 127 height 10
click at [22, 175] on div "Add Text" at bounding box center [22, 160] width 36 height 37
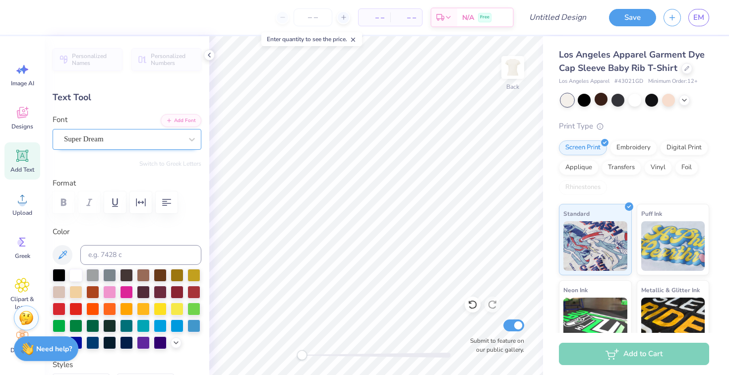
click at [125, 140] on div "Super Dream" at bounding box center [123, 138] width 120 height 15
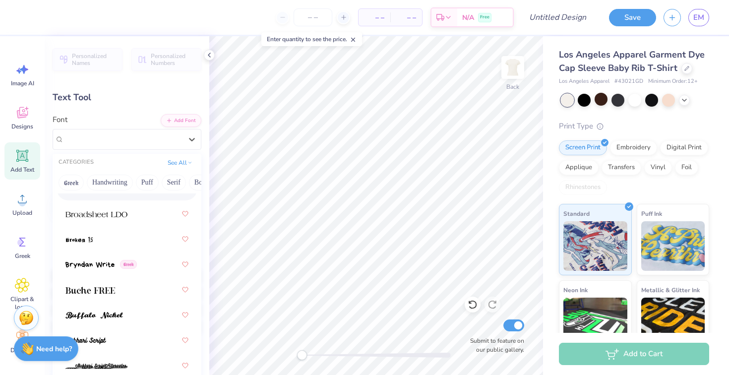
scroll to position [1193, 0]
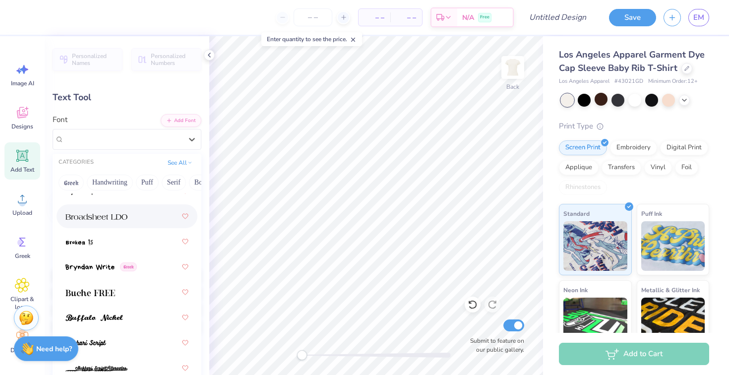
click at [115, 223] on div at bounding box center [126, 216] width 123 height 18
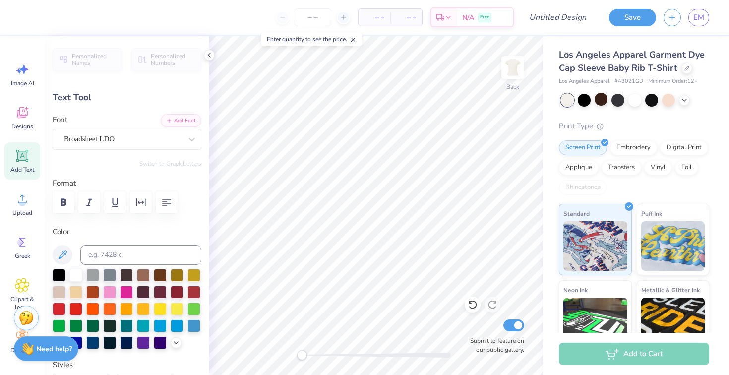
scroll to position [0, 0]
type textarea "SIGMA KAPPA"
type input "6.66"
type input "3.59"
click at [164, 205] on icon "button" at bounding box center [166, 202] width 9 height 7
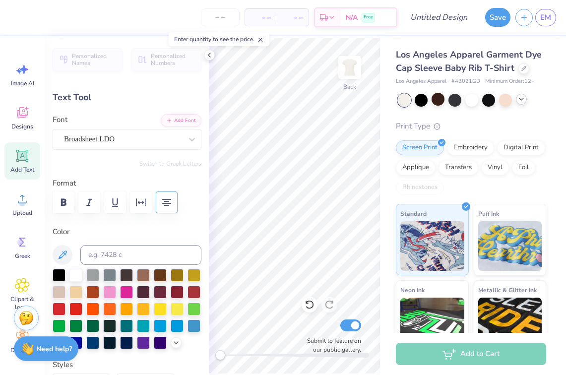
click at [521, 98] on icon at bounding box center [521, 99] width 8 height 8
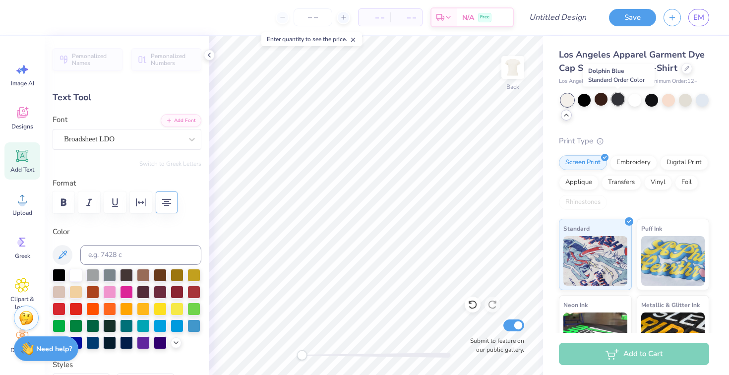
click at [617, 102] on div at bounding box center [617, 99] width 13 height 13
type input "3.00"
click at [614, 99] on div at bounding box center [617, 99] width 13 height 13
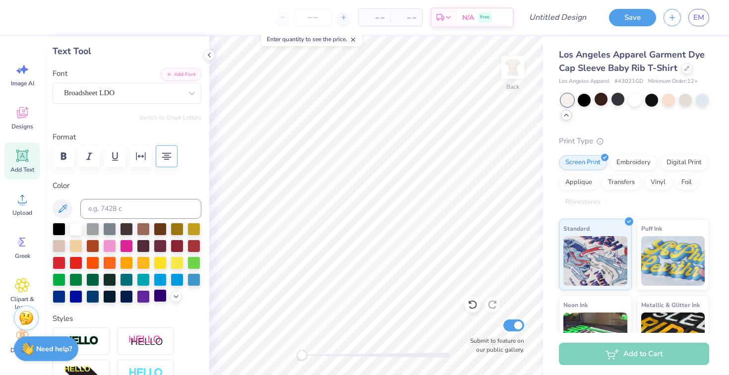
click at [156, 296] on div at bounding box center [160, 295] width 13 height 13
click at [144, 294] on div at bounding box center [143, 295] width 13 height 13
click at [177, 291] on div at bounding box center [176, 295] width 11 height 11
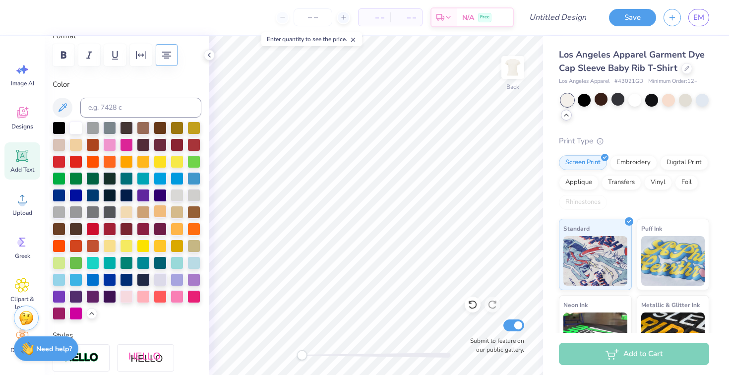
scroll to position [148, 0]
click at [183, 281] on div at bounding box center [177, 278] width 13 height 13
type input "7.87"
type input "4.24"
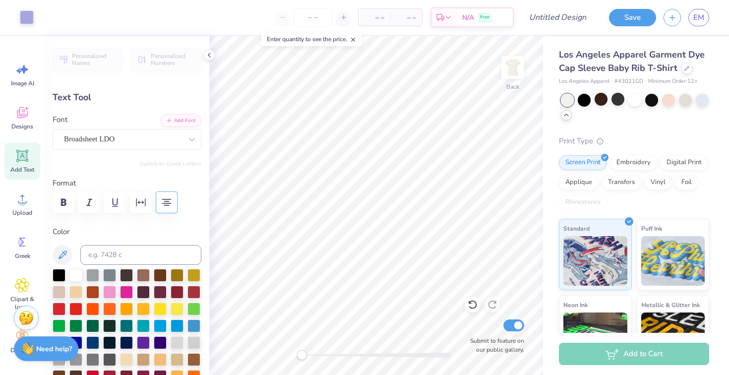
type input "3.00"
click at [129, 140] on div "Broadsheet LDO" at bounding box center [123, 138] width 120 height 15
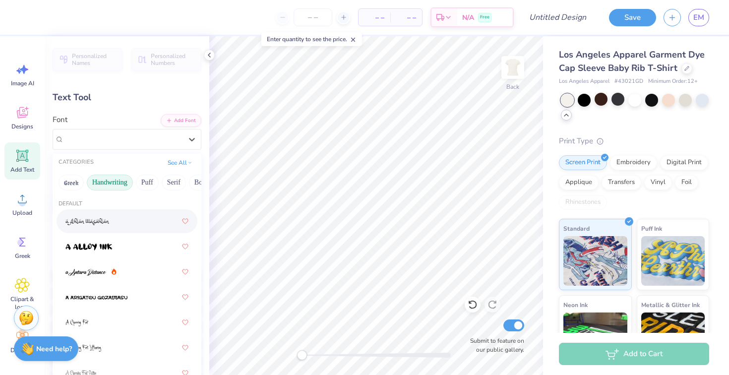
click at [118, 186] on button "Handwriting" at bounding box center [110, 183] width 46 height 16
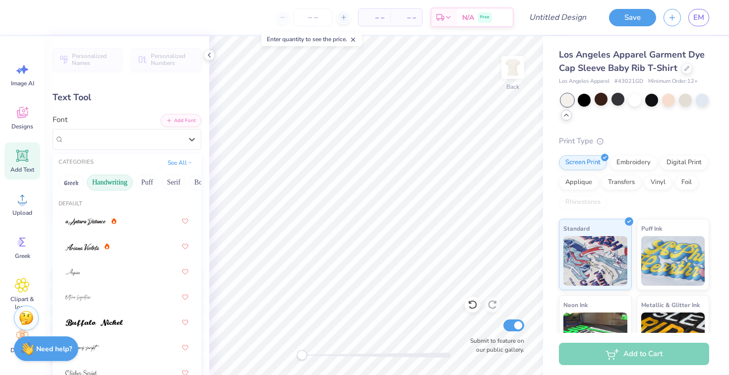
click at [112, 187] on button "Handwriting" at bounding box center [110, 183] width 46 height 16
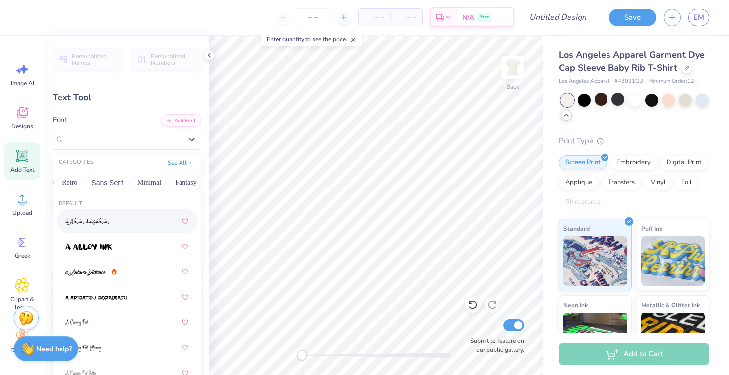
scroll to position [0, 213]
click at [102, 186] on button "Sans Serif" at bounding box center [100, 183] width 43 height 16
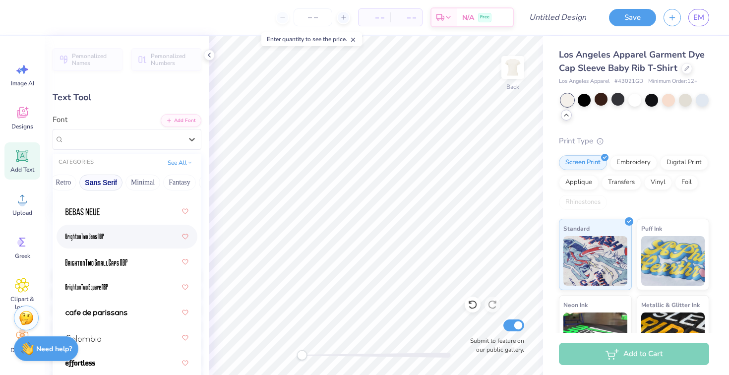
scroll to position [28, 0]
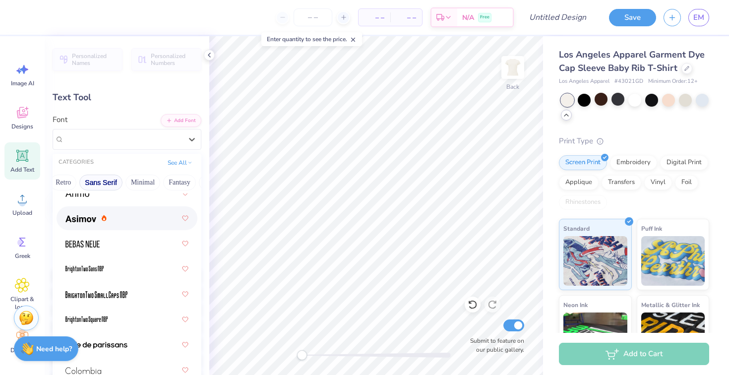
click at [102, 221] on icon at bounding box center [104, 218] width 5 height 6
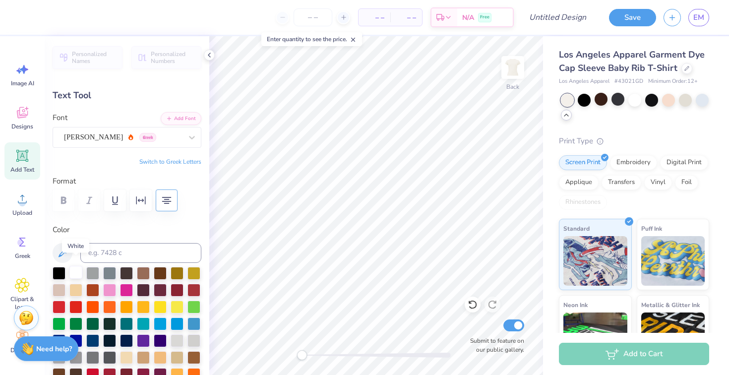
scroll to position [0, 0]
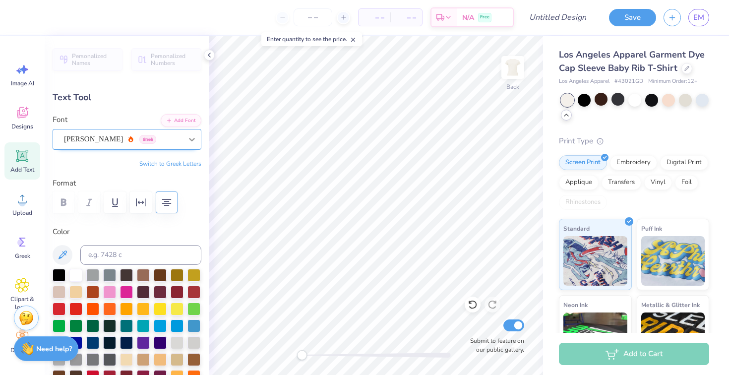
click at [190, 134] on icon at bounding box center [192, 139] width 10 height 10
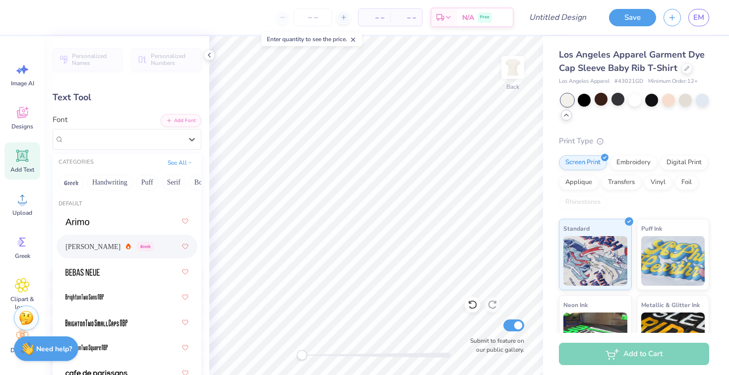
click at [122, 109] on div "Personalized Names Personalized Numbers Text Tool Add Font Font option Asimov s…" at bounding box center [127, 205] width 165 height 339
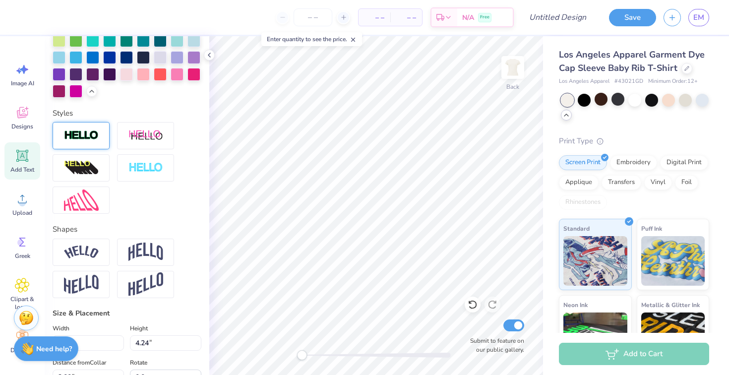
click at [92, 141] on img at bounding box center [81, 135] width 35 height 11
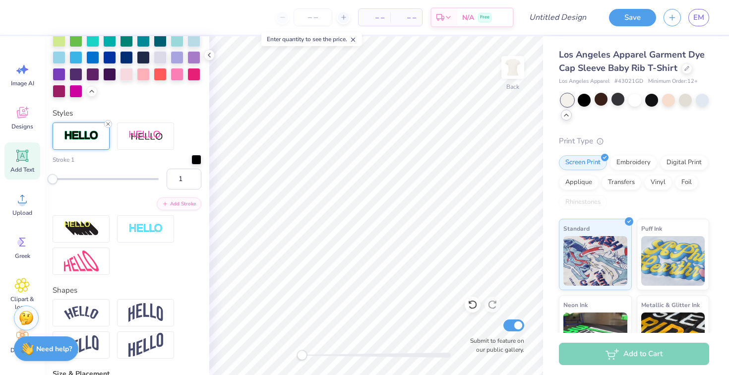
click at [107, 123] on icon at bounding box center [108, 124] width 6 height 6
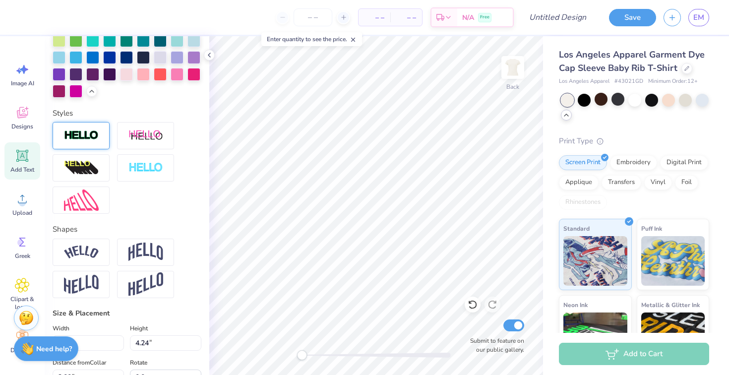
scroll to position [430, 0]
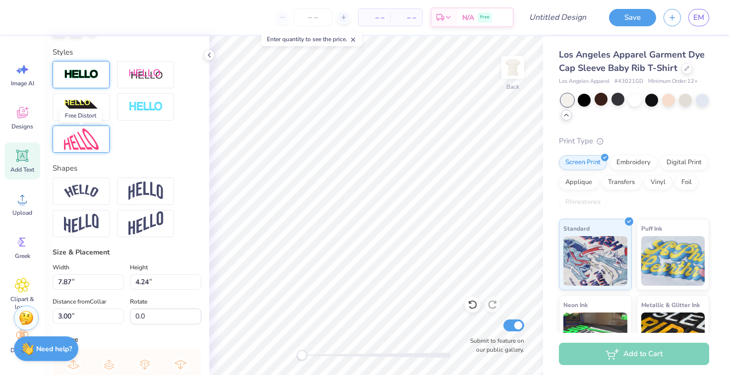
click at [89, 145] on img at bounding box center [81, 138] width 35 height 21
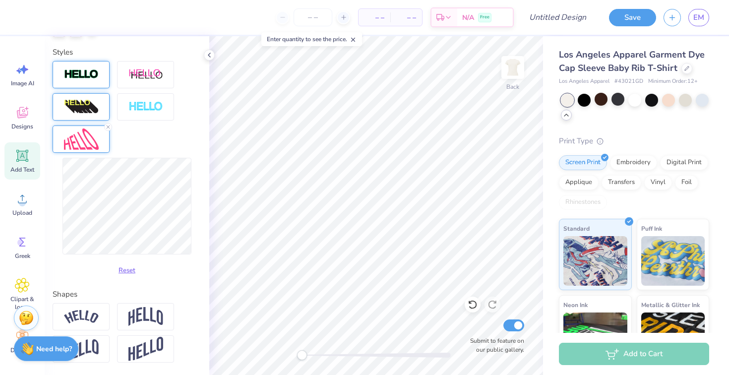
click at [92, 101] on img at bounding box center [81, 107] width 35 height 16
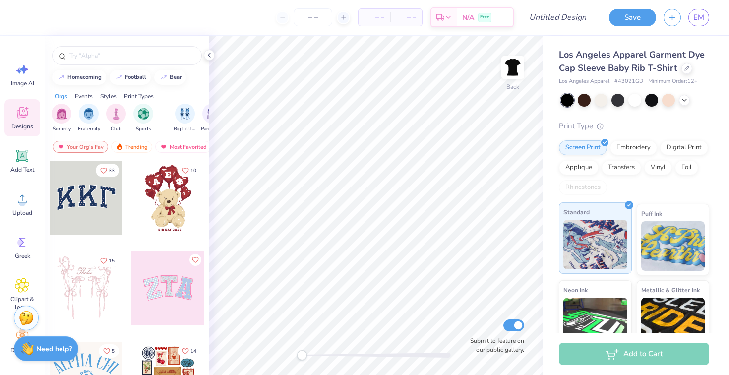
scroll to position [95, 0]
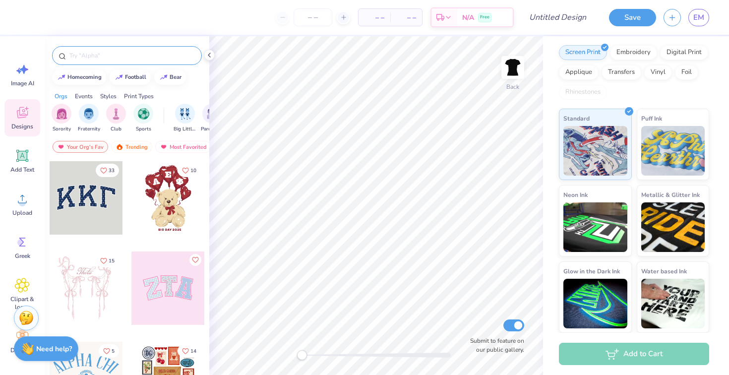
click at [96, 53] on input "text" at bounding box center [131, 56] width 127 height 10
type input "sigma kappa"
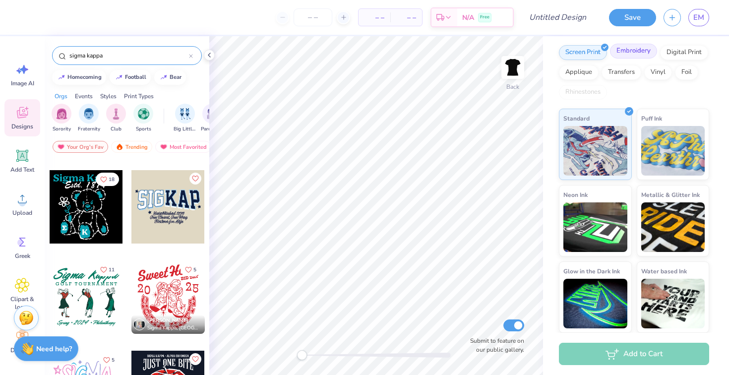
scroll to position [0, 0]
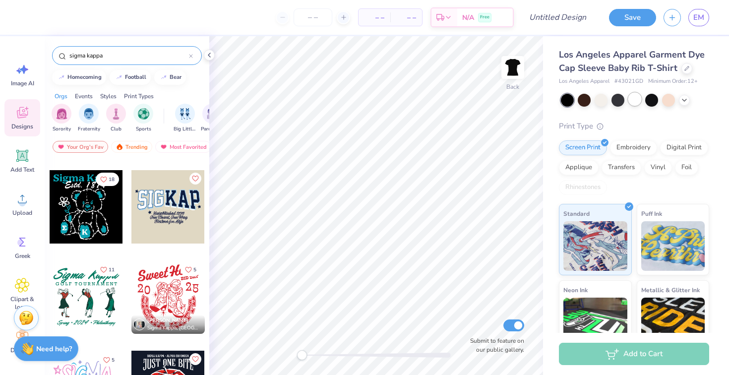
click at [635, 98] on div at bounding box center [634, 99] width 13 height 13
click at [23, 174] on div "Add Text" at bounding box center [22, 160] width 36 height 37
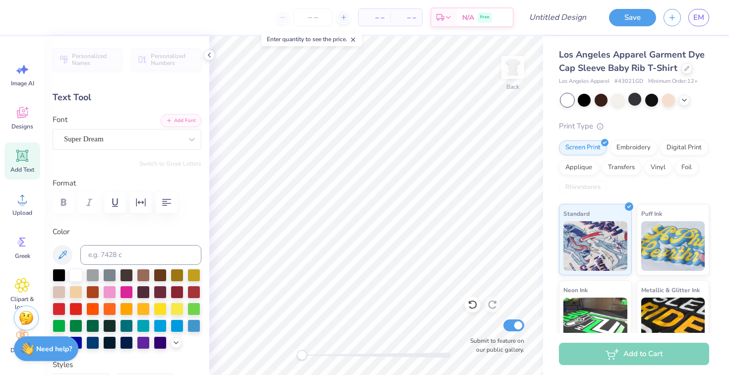
scroll to position [0, 0]
type textarea "Sigma Kappa"
type input "11.07"
type input "1.81"
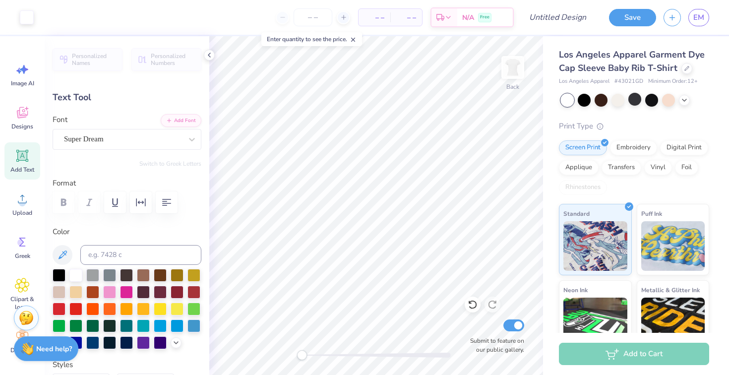
type input "8.35"
click at [162, 138] on div "Super Dream" at bounding box center [123, 138] width 120 height 15
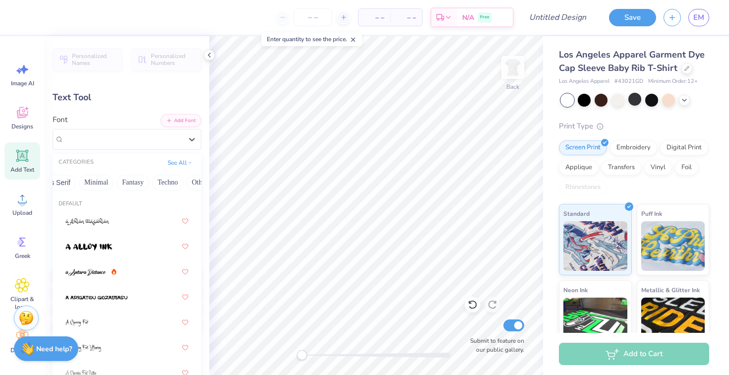
scroll to position [0, 276]
click at [187, 162] on icon at bounding box center [189, 161] width 5 height 5
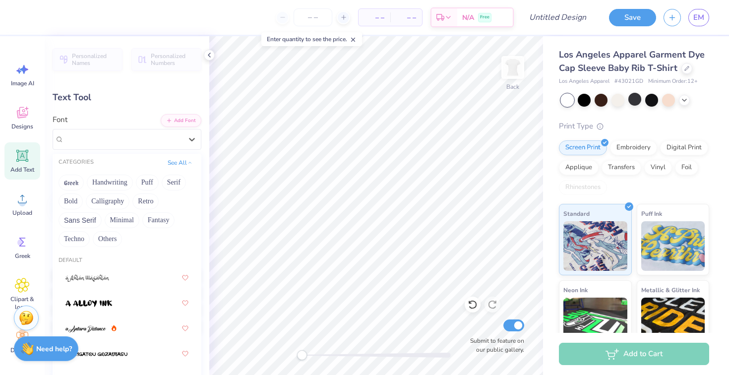
scroll to position [2, 0]
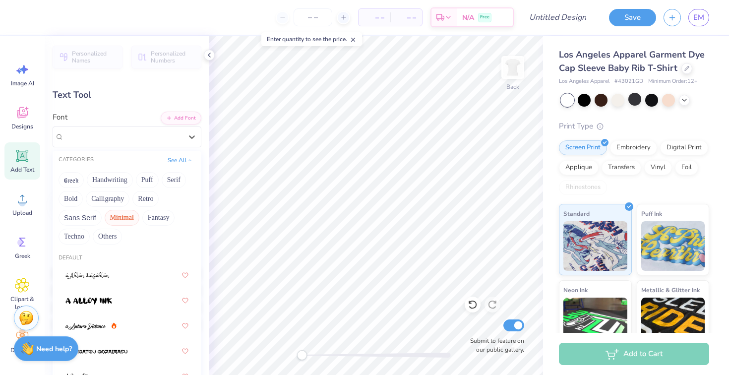
click at [124, 218] on button "Minimal" at bounding box center [122, 218] width 35 height 16
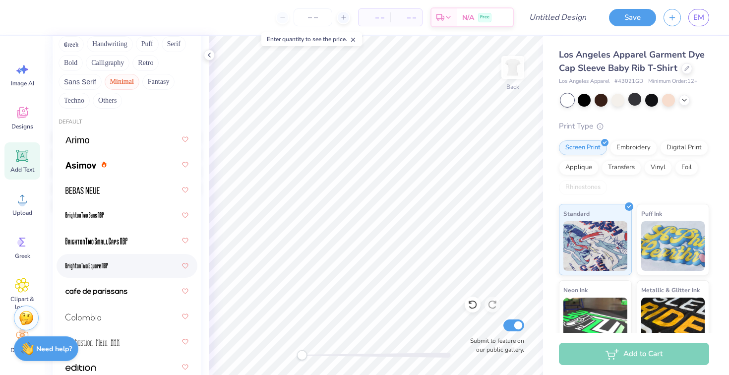
scroll to position [71, 0]
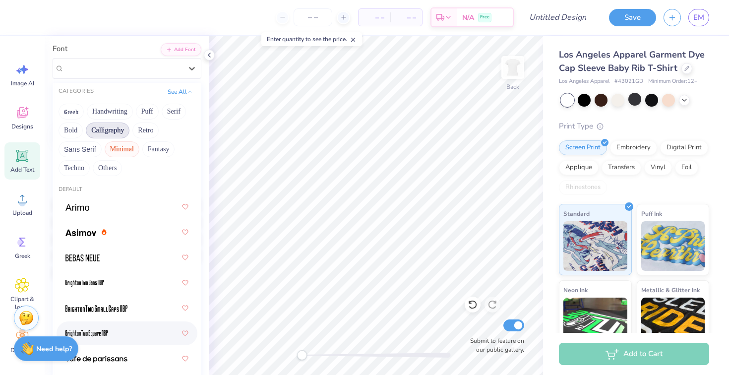
click at [101, 127] on button "Calligraphy" at bounding box center [108, 130] width 44 height 16
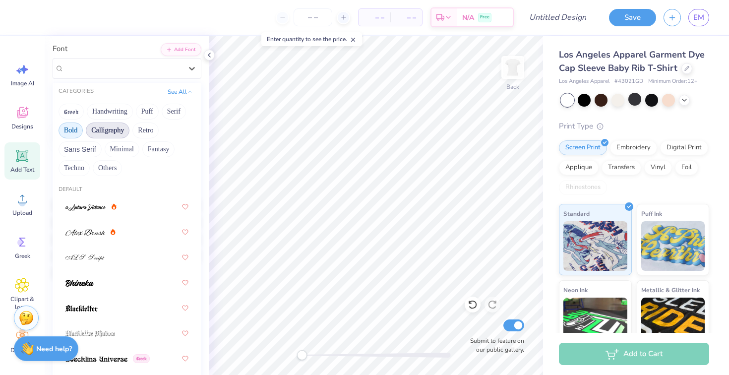
click at [67, 137] on button "Bold" at bounding box center [71, 130] width 24 height 16
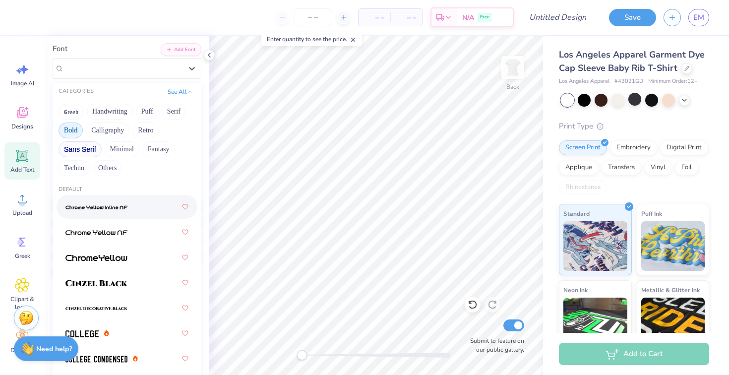
click at [76, 148] on button "Sans Serif" at bounding box center [80, 149] width 43 height 16
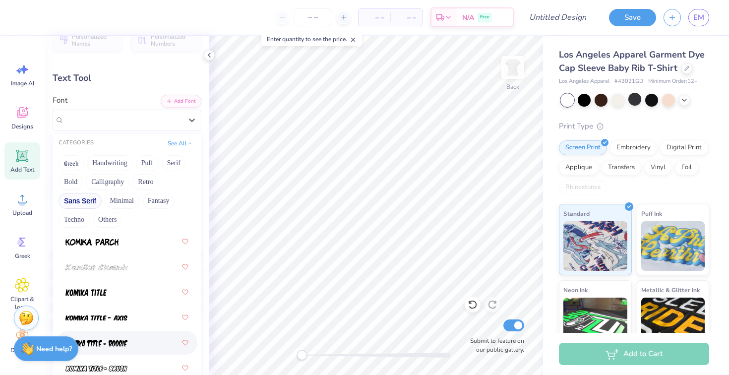
scroll to position [720, 0]
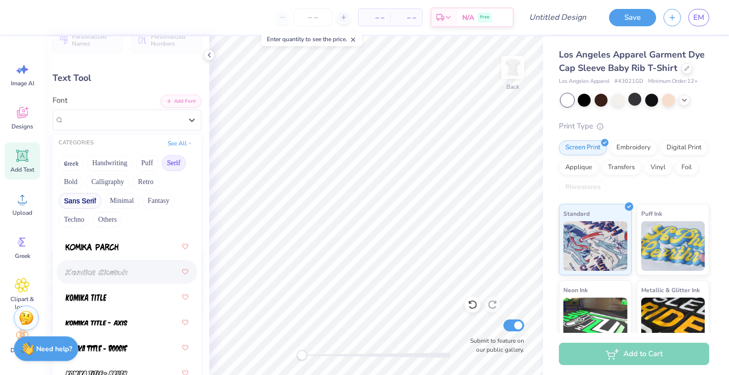
click at [165, 163] on button "Serif" at bounding box center [174, 163] width 24 height 16
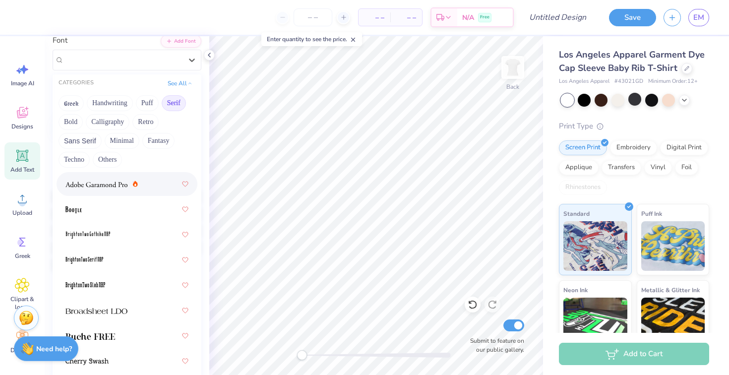
scroll to position [8, 0]
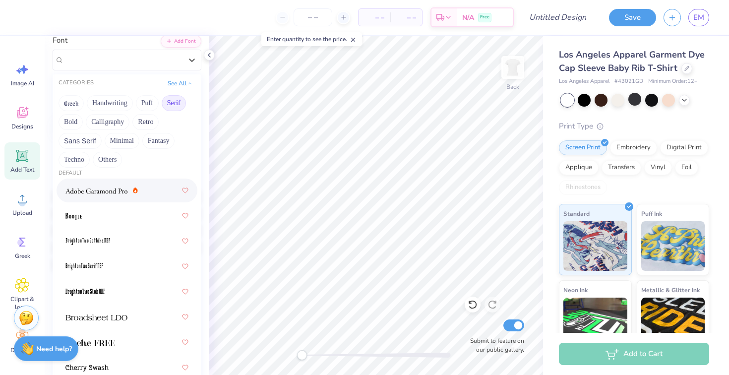
click at [130, 184] on div at bounding box center [126, 190] width 123 height 18
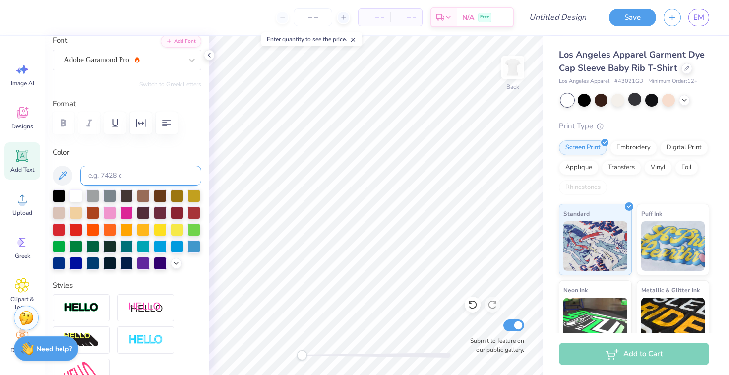
scroll to position [0, 0]
type textarea "sigma kappa"
type input "9.11"
type input "1.89"
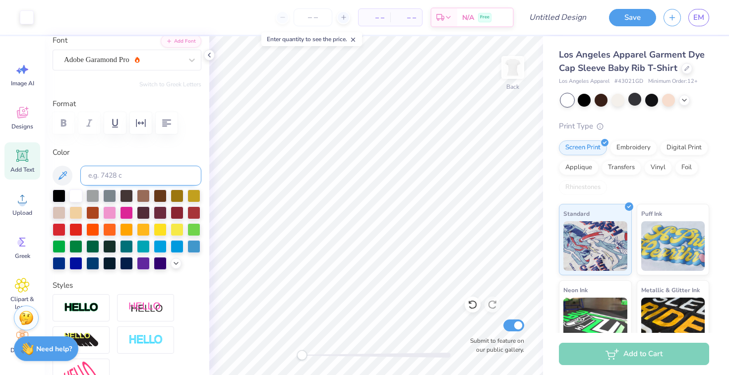
type input "8.31"
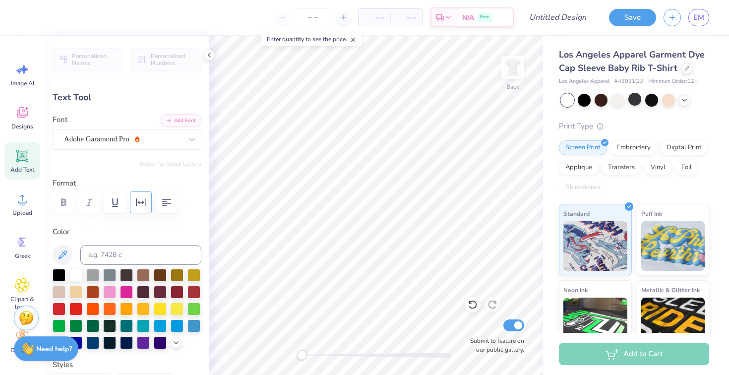
scroll to position [444, 0]
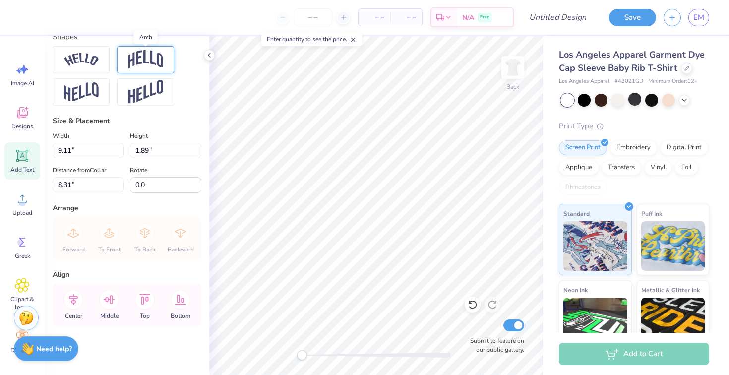
click at [153, 58] on img at bounding box center [145, 59] width 35 height 19
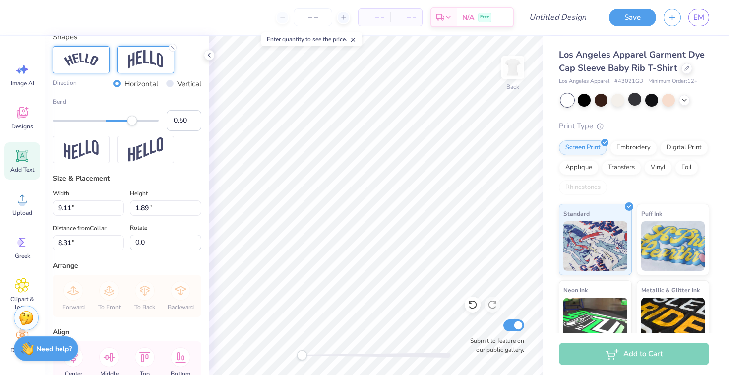
click at [83, 56] on img at bounding box center [81, 59] width 35 height 13
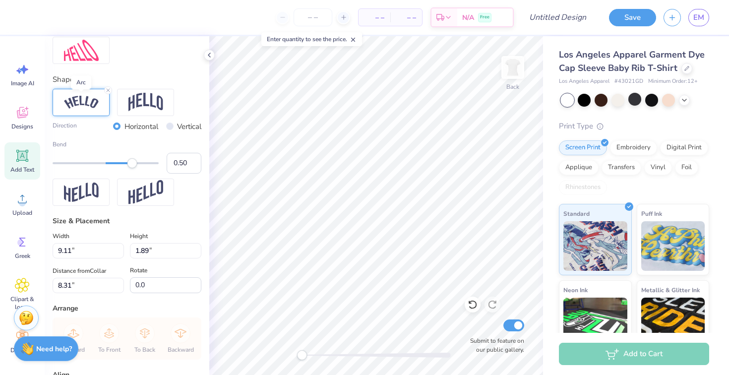
scroll to position [395, 0]
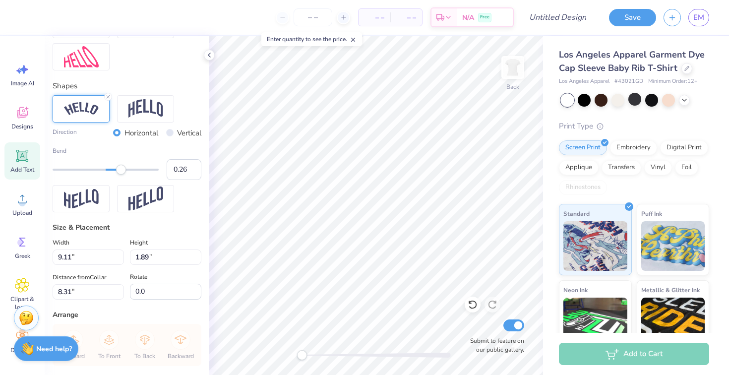
type input "0.25"
drag, startPoint x: 132, startPoint y: 173, endPoint x: 119, endPoint y: 172, distance: 13.0
click at [119, 172] on div "Accessibility label" at bounding box center [119, 170] width 10 height 10
type input "0.34"
click at [123, 172] on div "Accessibility label" at bounding box center [122, 170] width 10 height 10
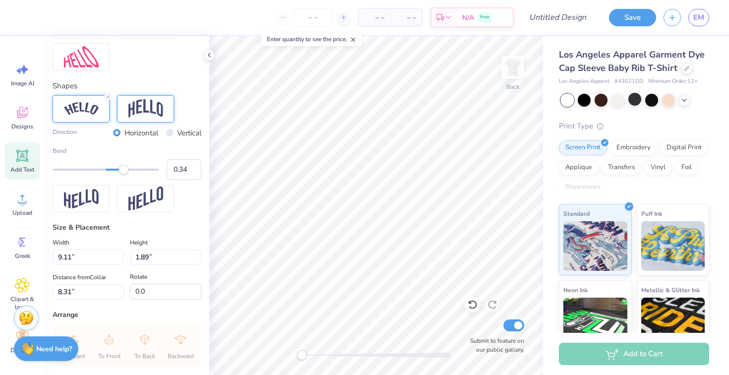
click at [148, 105] on img at bounding box center [145, 108] width 35 height 19
type input "0.26"
drag, startPoint x: 125, startPoint y: 167, endPoint x: 119, endPoint y: 167, distance: 6.0
click at [119, 167] on div "Accessibility label" at bounding box center [122, 170] width 10 height 10
type input "2.34"
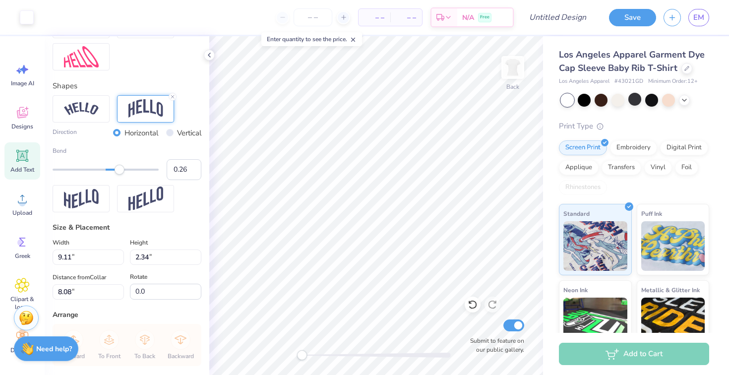
type input "3.00"
type input "8.30"
type input "2.13"
type input "0.24"
click at [118, 172] on div "Accessibility label" at bounding box center [119, 170] width 10 height 10
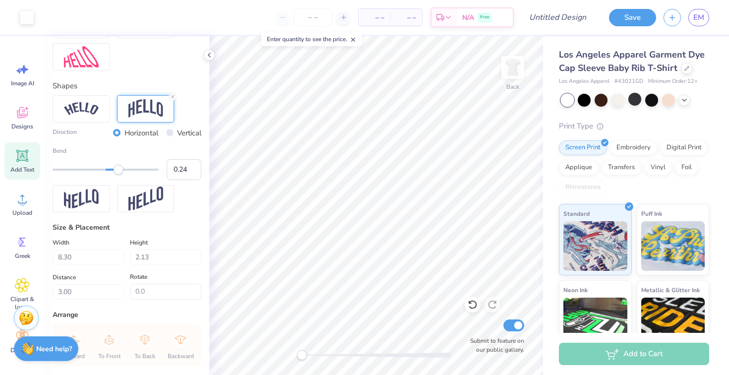
scroll to position [0, 0]
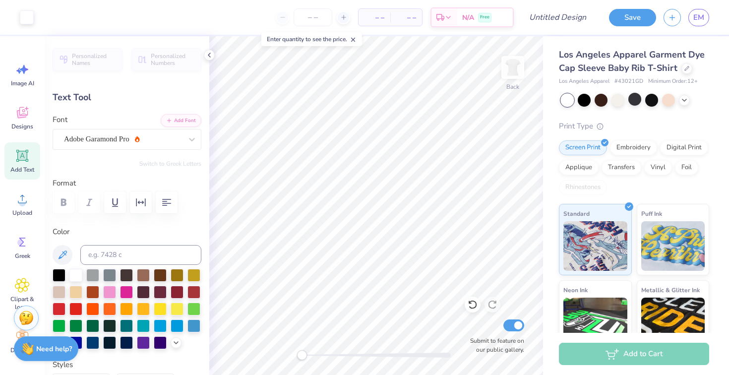
click at [20, 161] on icon at bounding box center [22, 155] width 15 height 15
type input "4.64"
type input "1.34"
type input "8.58"
type textarea "est. 1874"
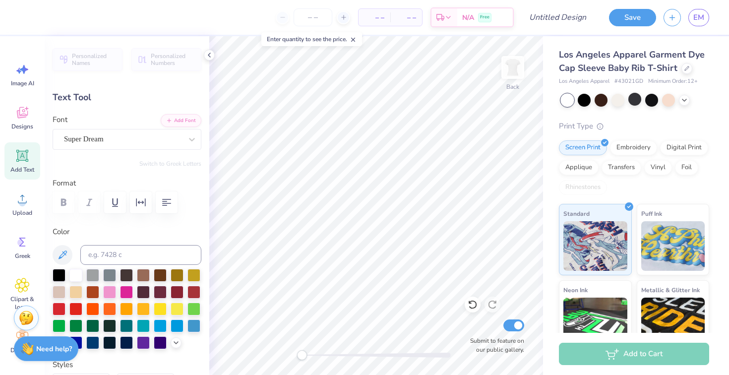
scroll to position [0, 1]
type input "5.10"
type input "0.85"
type input "5.11"
type input "4.45"
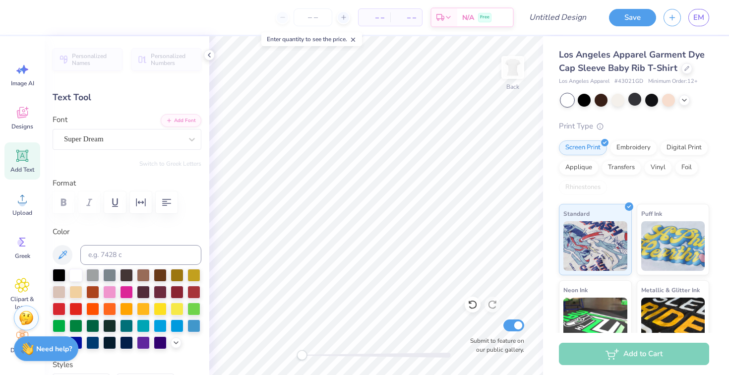
type input "0.74"
click at [119, 139] on div "Super Dream" at bounding box center [123, 138] width 120 height 15
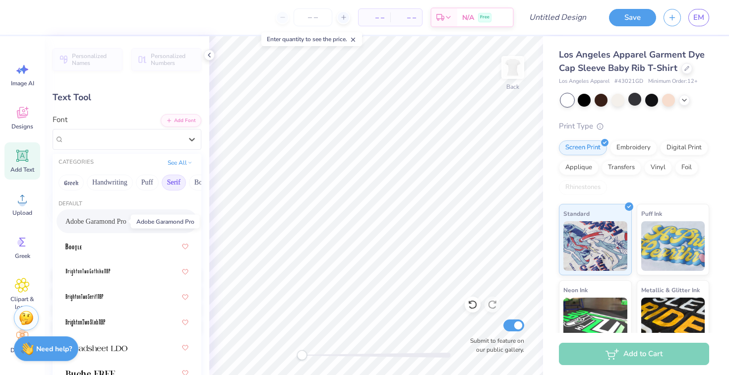
click at [123, 221] on span "Adobe Garamond Pro" at bounding box center [95, 221] width 61 height 10
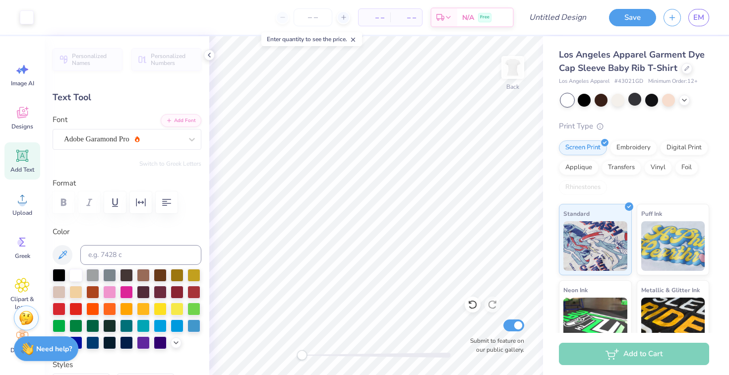
type input "3.66"
type input "0.81"
type input "5.08"
type input "3.25"
type input "0.72"
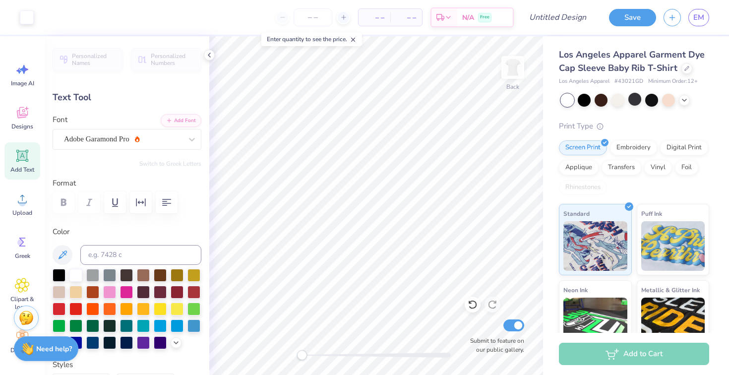
type input "8.30"
type input "2.10"
type input "3.02"
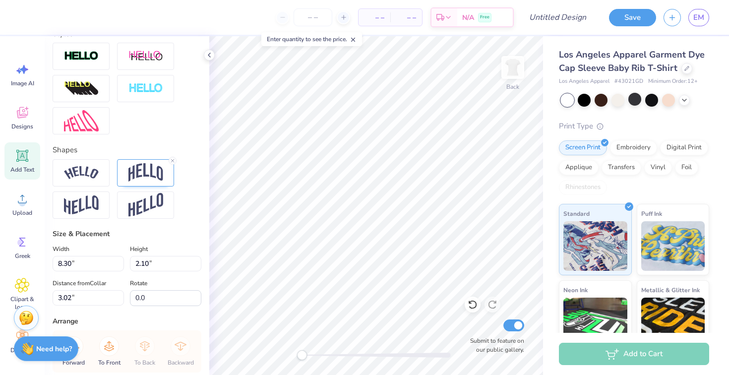
scroll to position [329, 0]
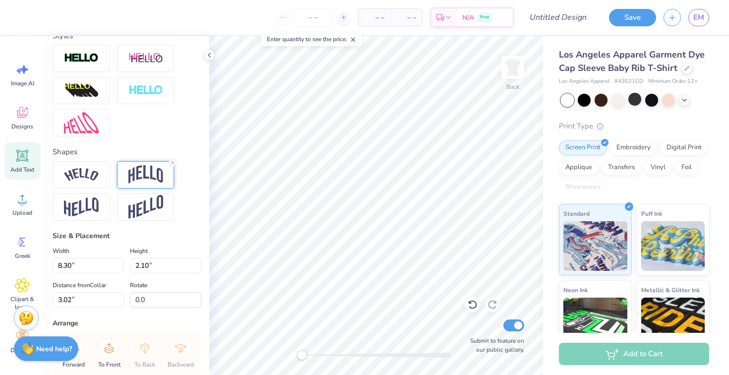
click at [133, 184] on div at bounding box center [145, 174] width 57 height 27
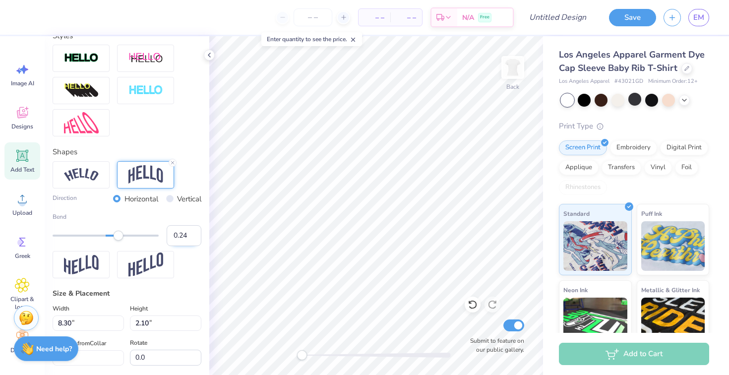
click at [185, 237] on input "0.24" at bounding box center [184, 235] width 35 height 21
click at [193, 237] on input "0.23" at bounding box center [184, 235] width 35 height 21
click at [193, 237] on input "0.22" at bounding box center [184, 235] width 35 height 21
click at [193, 237] on input "0.21" at bounding box center [184, 235] width 35 height 21
type input "0.2"
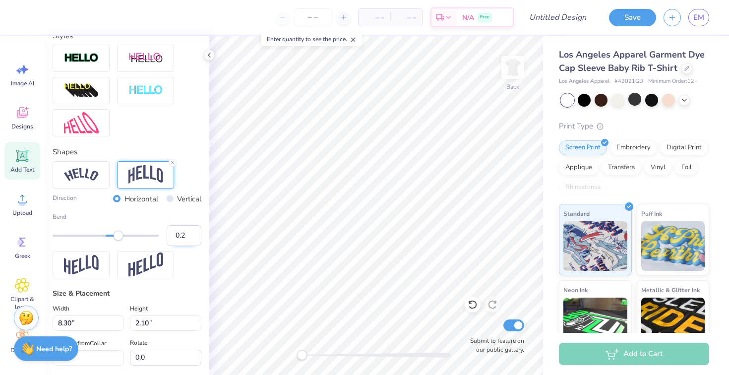
click at [192, 239] on input "0.2" at bounding box center [184, 235] width 35 height 21
click at [192, 275] on div "Direction Horizontal Vertical Bend 0.2" at bounding box center [127, 219] width 149 height 117
type input "3.25"
type input "0.72"
type input "5.11"
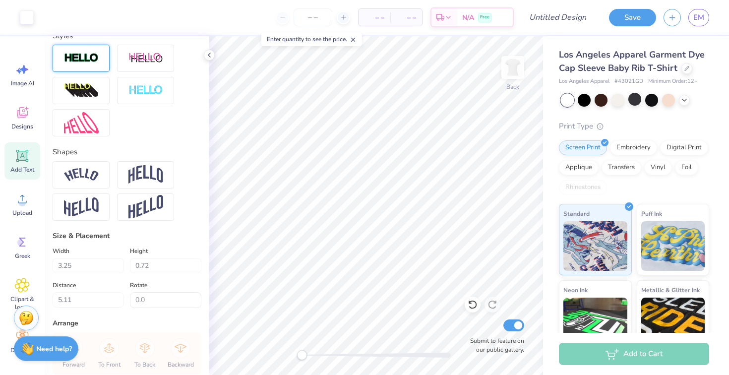
scroll to position [0, 0]
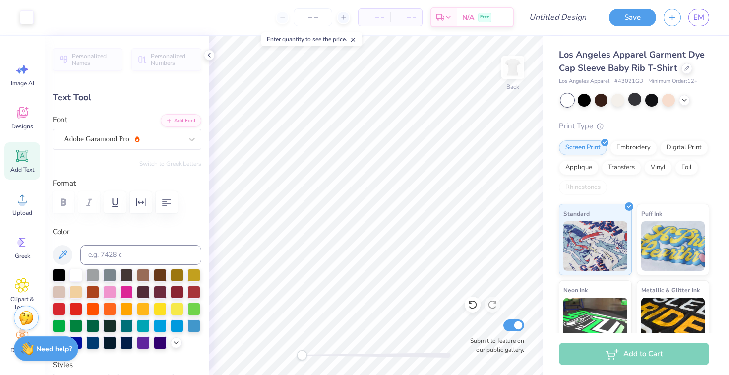
click at [21, 167] on span "Add Text" at bounding box center [22, 170] width 24 height 8
type input "4.64"
type input "1.34"
type input "8.58"
type textarea "one heart, one way"
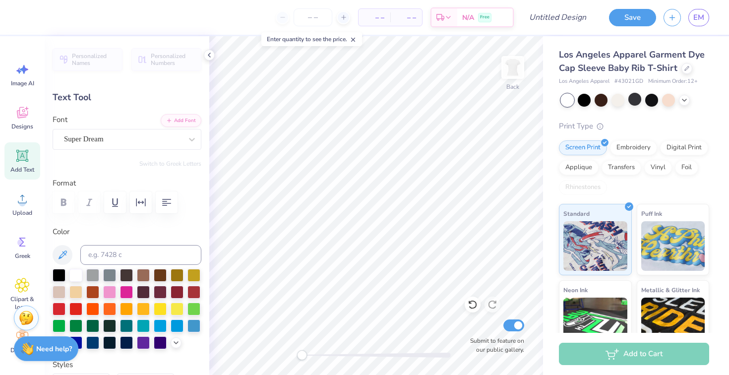
scroll to position [0, 3]
type input "12.45"
type input "1.22"
type input "8.64"
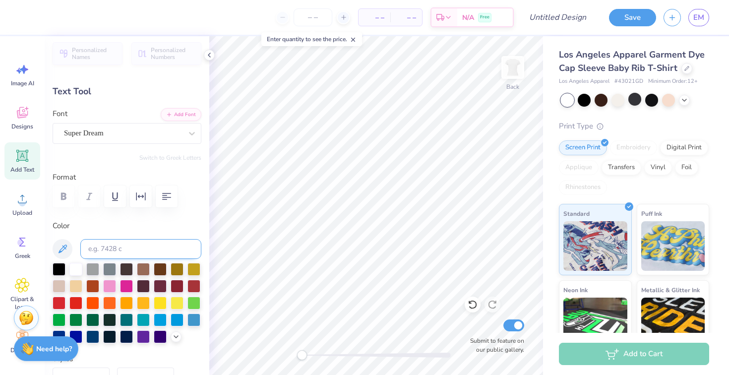
scroll to position [6, 0]
click at [136, 135] on div "Super Dream" at bounding box center [123, 132] width 120 height 15
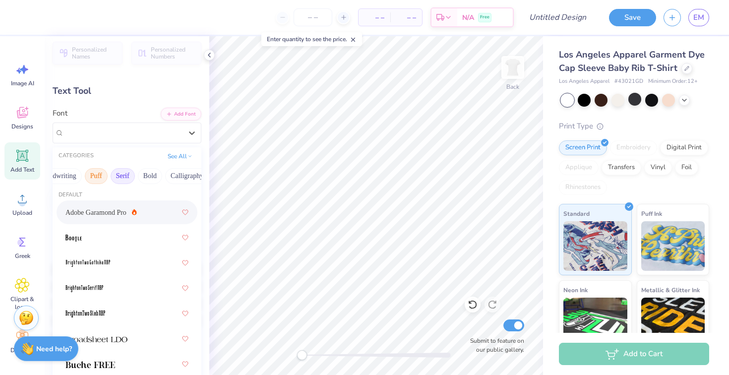
scroll to position [0, 83]
click at [164, 177] on button "Calligraphy" at bounding box center [155, 176] width 44 height 16
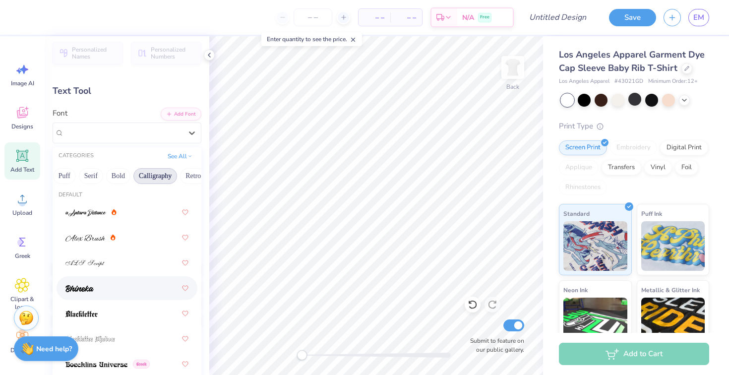
scroll to position [13, 0]
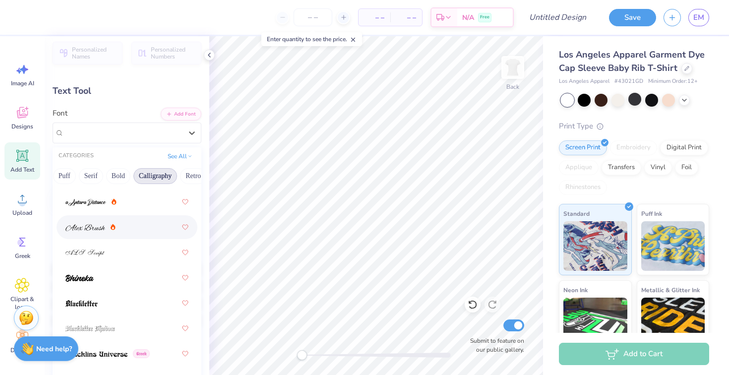
click at [138, 234] on div at bounding box center [126, 227] width 123 height 18
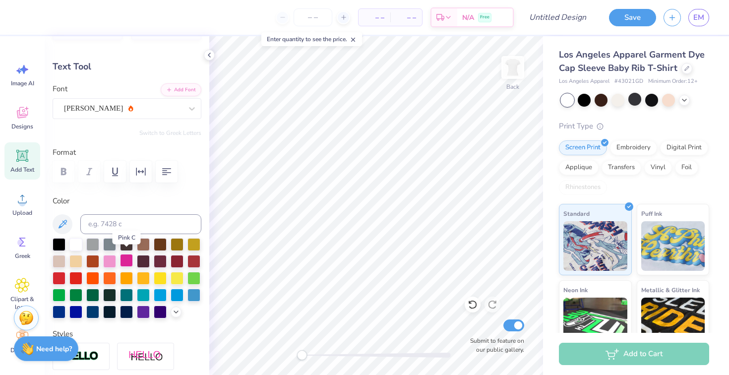
scroll to position [34, 0]
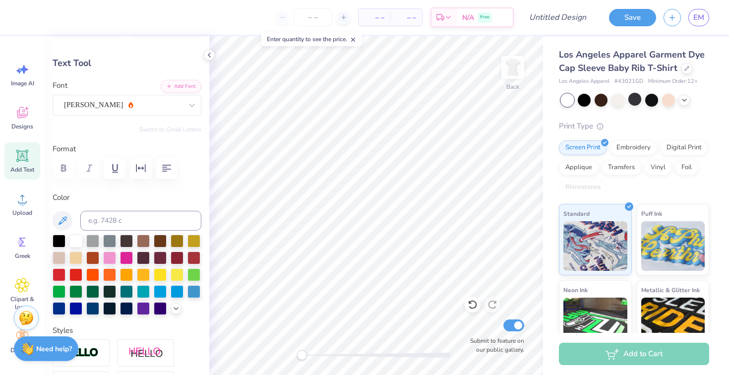
type input "6.51"
type input "0.81"
type input "6.20"
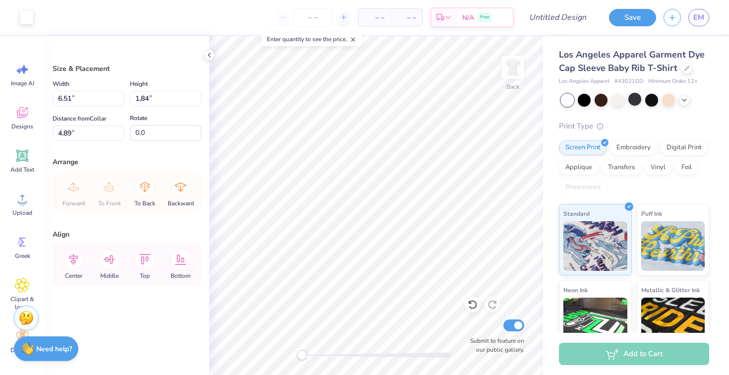
type input "4.89"
click at [27, 19] on div at bounding box center [27, 16] width 14 height 14
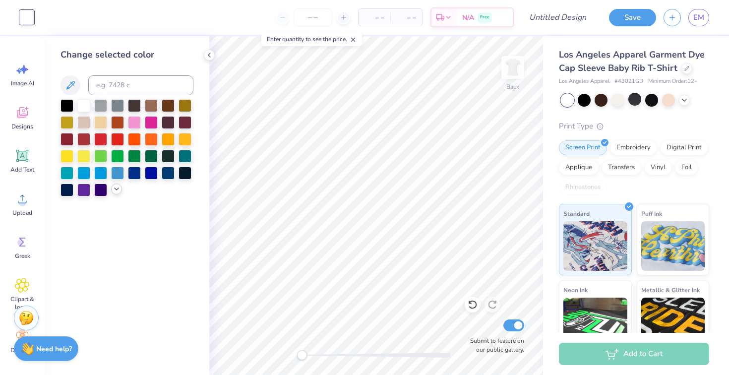
click at [114, 186] on icon at bounding box center [117, 189] width 8 height 8
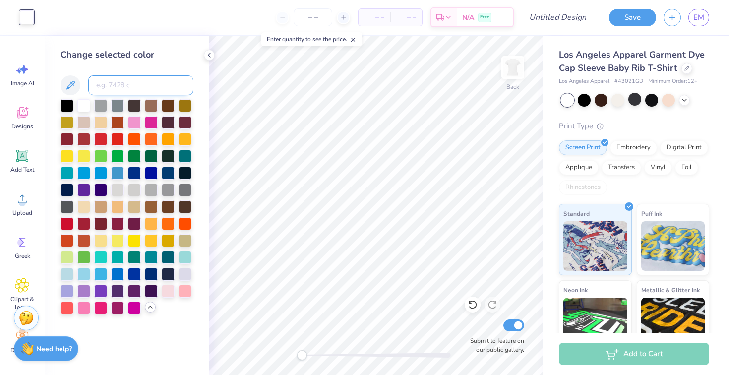
click at [133, 88] on input at bounding box center [140, 85] width 105 height 20
paste input "#800000"
click at [103, 85] on input "#800000" at bounding box center [140, 85] width 105 height 20
type input "800000"
click at [159, 57] on div "Change selected color" at bounding box center [126, 54] width 133 height 13
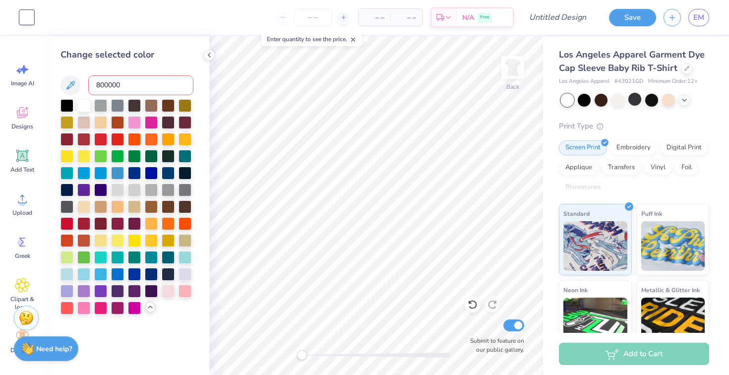
click at [146, 88] on input "800000" at bounding box center [140, 85] width 105 height 20
click at [140, 54] on div "Change selected color" at bounding box center [126, 54] width 133 height 13
click at [147, 81] on input at bounding box center [140, 85] width 105 height 20
paste input "32148"
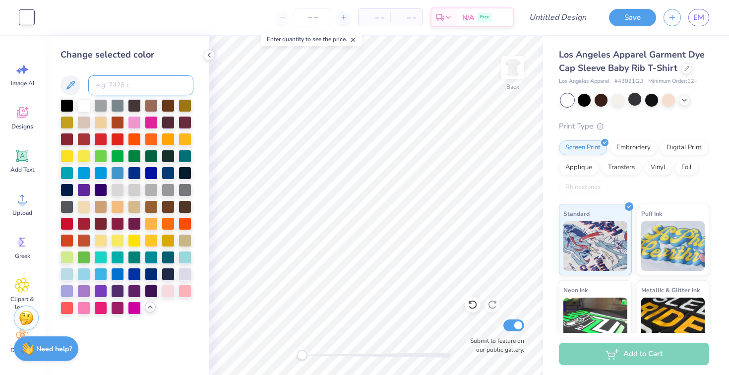
type input "32148"
click at [155, 87] on input "32148" at bounding box center [140, 85] width 105 height 20
click at [144, 62] on div "Change selected color" at bounding box center [126, 181] width 133 height 266
click at [68, 84] on icon at bounding box center [70, 85] width 12 height 12
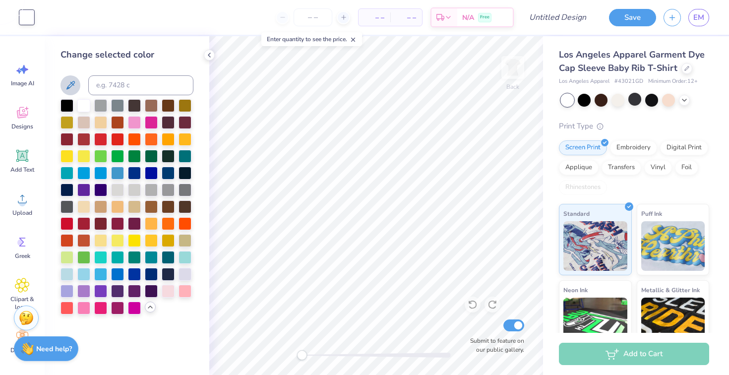
click at [98, 72] on div "Change selected color" at bounding box center [126, 181] width 133 height 266
click at [72, 79] on icon at bounding box center [70, 85] width 12 height 12
click at [97, 222] on div at bounding box center [100, 222] width 13 height 13
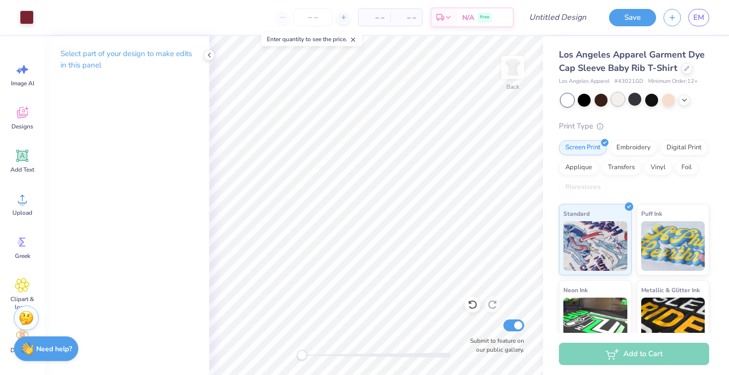
click at [613, 99] on div at bounding box center [617, 99] width 13 height 13
click at [633, 106] on div at bounding box center [634, 99] width 13 height 13
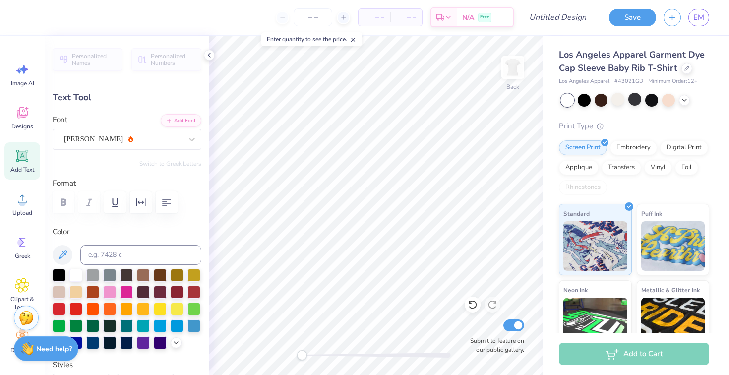
type input "3.25"
type input "0.72"
type input "4.72"
type input "6.51"
type input "0.81"
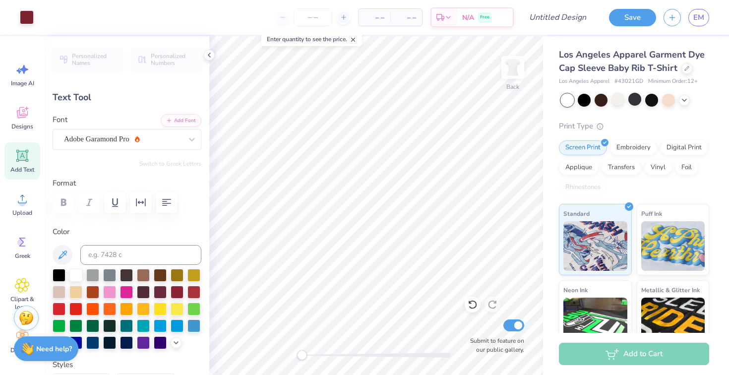
type input "5.92"
type input "3.25"
type input "0.72"
type input "4.72"
type input "6.51"
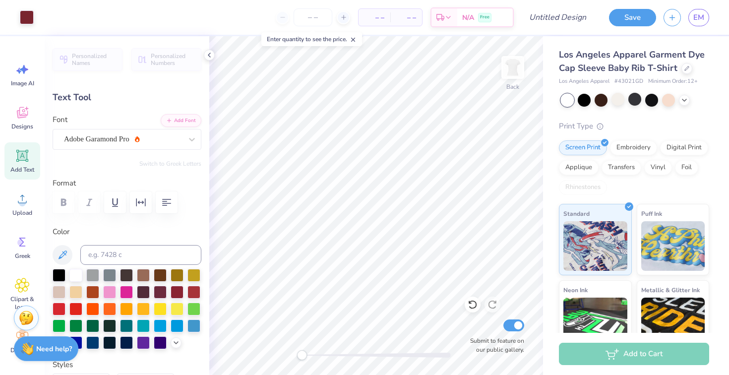
type input "0.81"
type input "5.79"
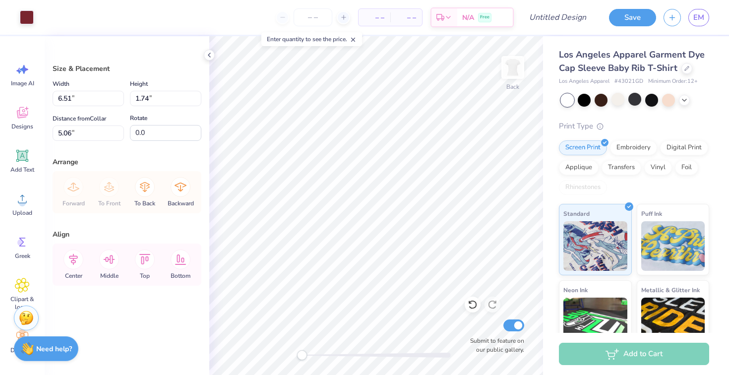
type input "4.88"
type input "4.62"
type input "4.73"
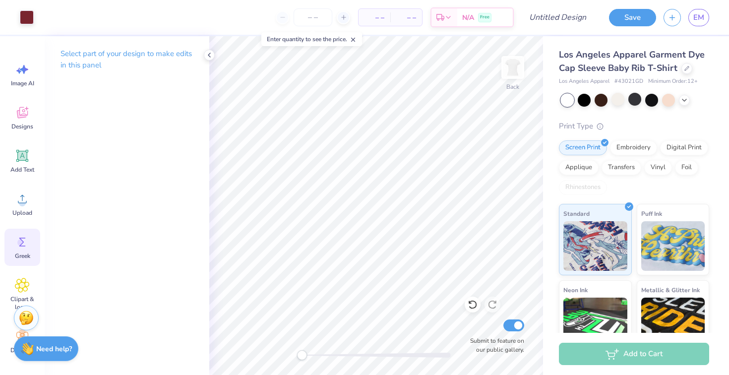
scroll to position [59, 0]
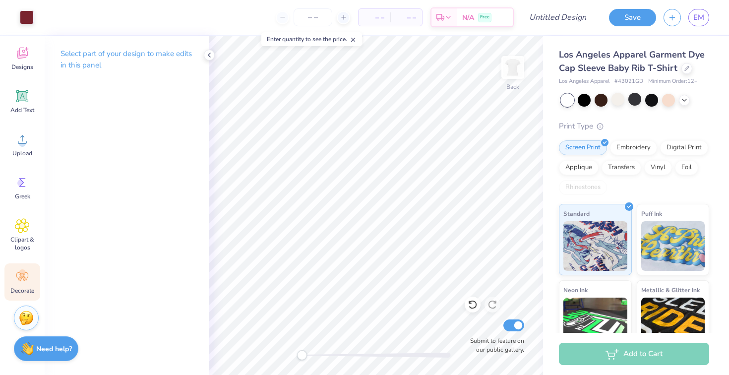
click at [23, 292] on span "Decorate" at bounding box center [22, 291] width 24 height 8
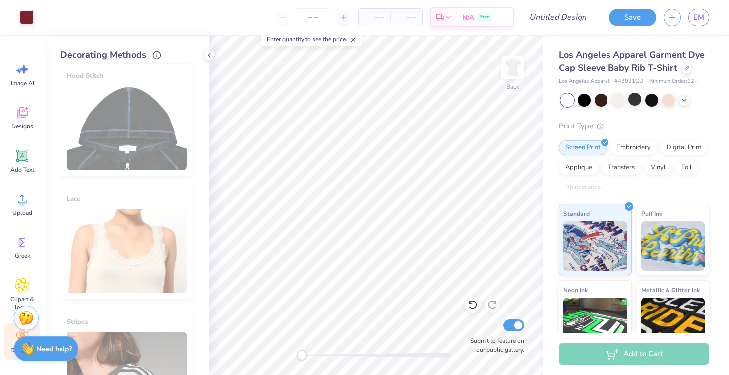
scroll to position [0, 0]
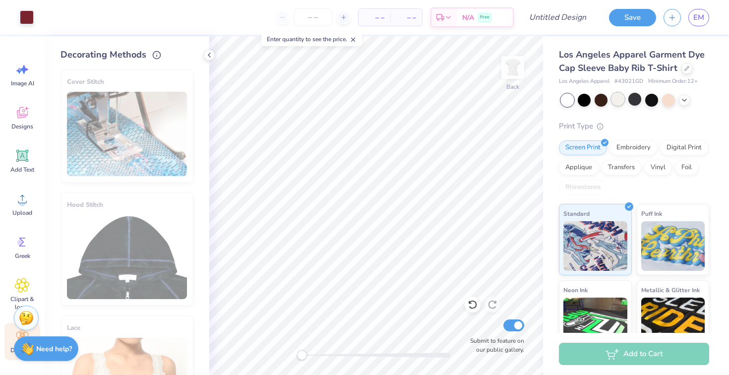
click at [613, 99] on div at bounding box center [617, 99] width 13 height 13
click at [634, 102] on div at bounding box center [634, 99] width 13 height 13
click at [686, 102] on icon at bounding box center [684, 99] width 8 height 8
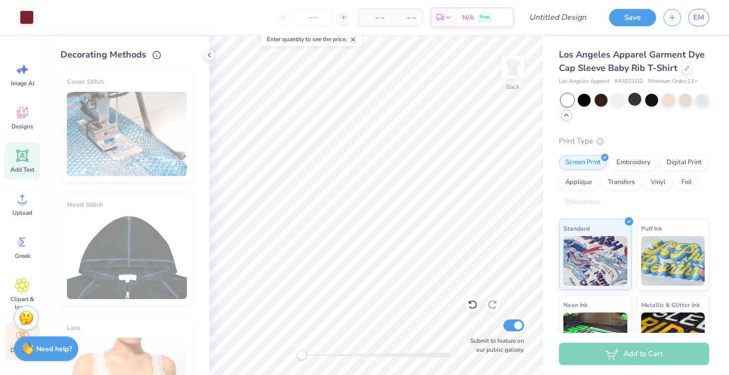
click at [28, 161] on icon at bounding box center [22, 155] width 15 height 15
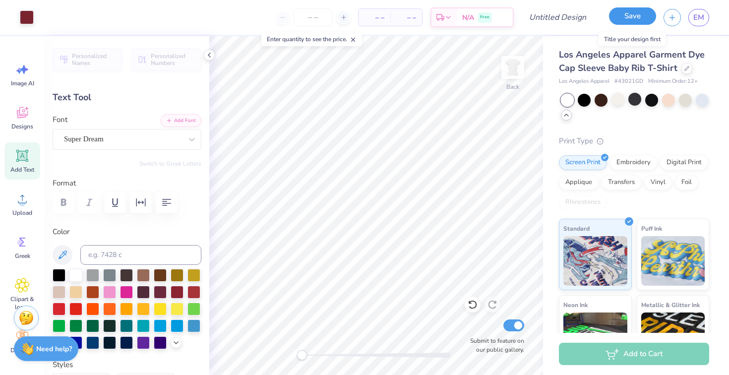
click at [623, 22] on button "Save" at bounding box center [632, 15] width 47 height 17
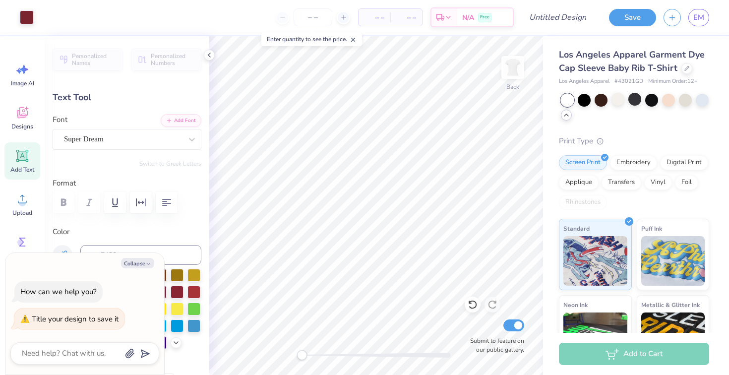
type textarea "J"
type textarea "x"
click at [545, 16] on input "Design Title" at bounding box center [569, 17] width 49 height 20
type input "E"
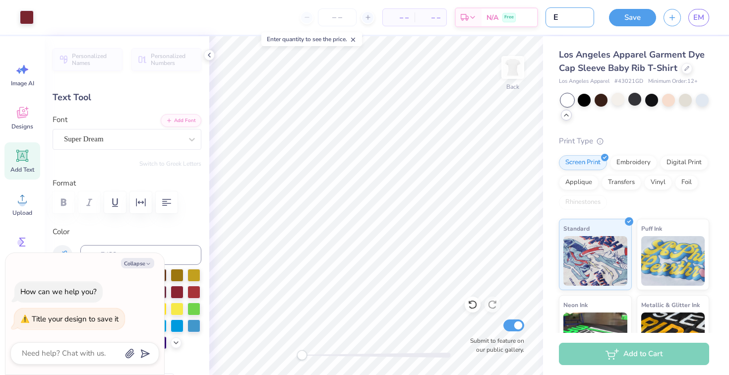
type textarea "x"
type input "Es"
type textarea "x"
type input "Est"
type textarea "x"
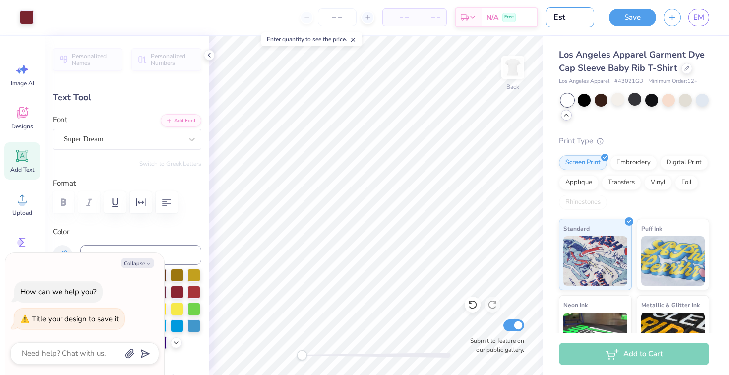
type input "Est."
type textarea "x"
type input "Est."
type textarea "x"
type input "Est. s"
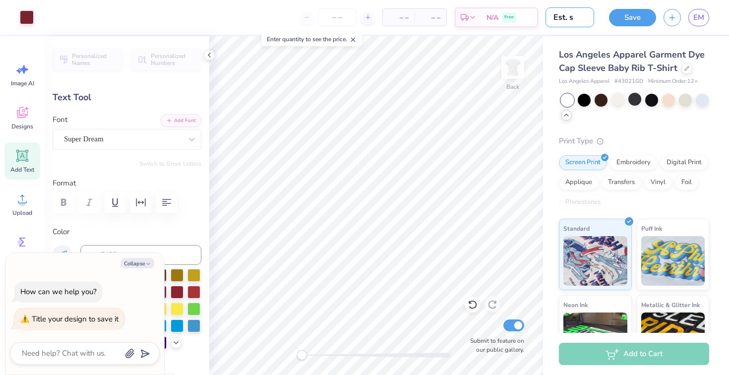
type textarea "x"
type input "Est. si"
type textarea "x"
type input "Est. sik"
type textarea "x"
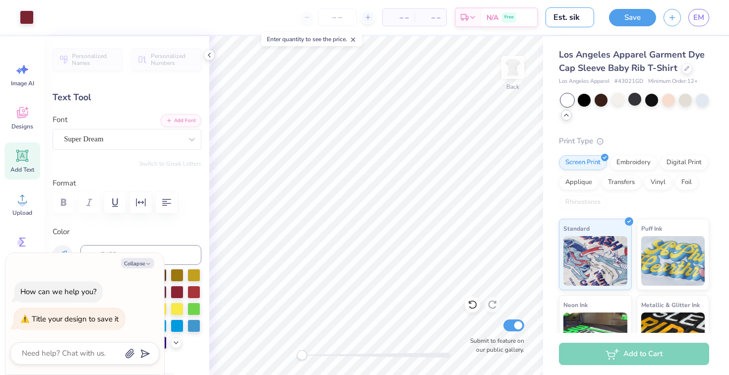
type input "Est. sikj"
type textarea "x"
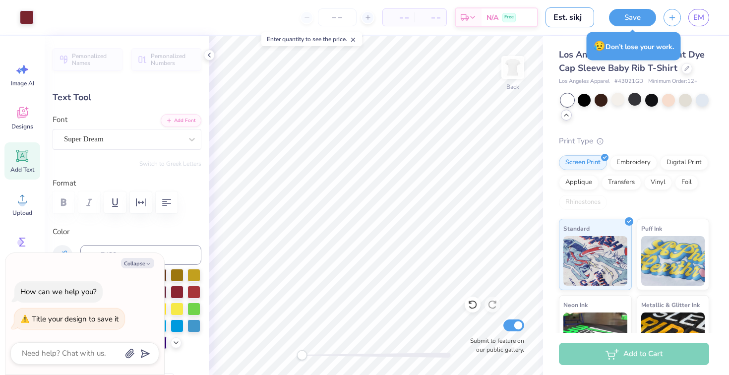
type input "Est. sik"
type textarea "x"
type input "Est. sika"
type textarea "x"
type input "Est. sik"
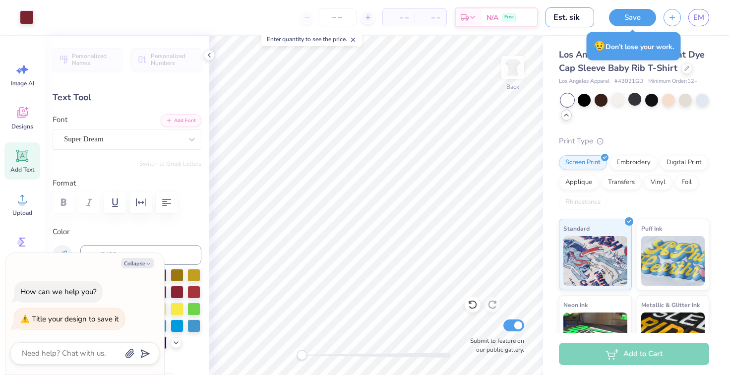
type textarea "x"
type input "Est. sikk"
type textarea "x"
type input "Est. sik"
type textarea "x"
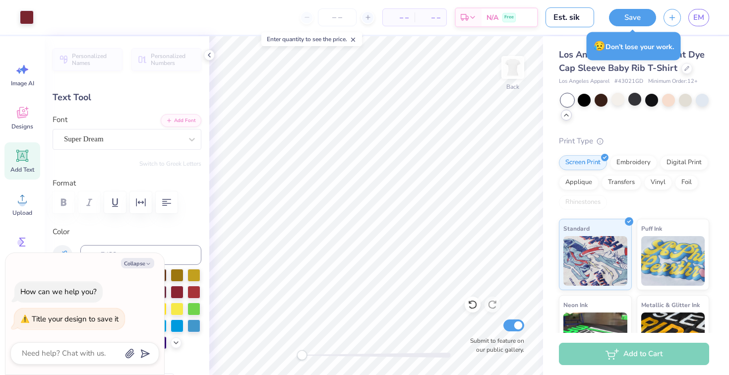
type input "Est. si"
type textarea "x"
type input "Est. sig"
type textarea "x"
type input "Est. sigk"
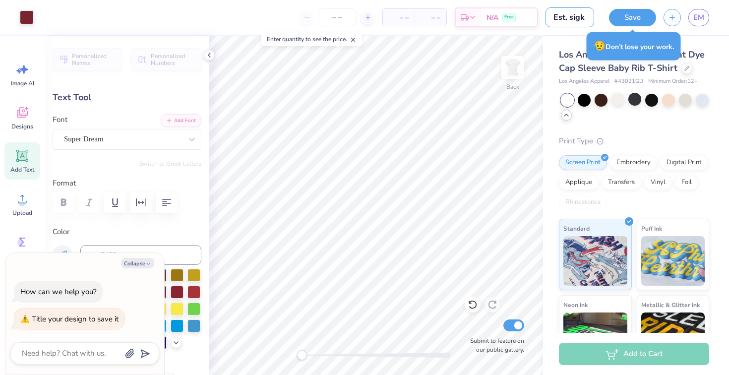
type textarea "x"
type input "Est. sigka"
type textarea "x"
type input "Est. sigkap"
type textarea "x"
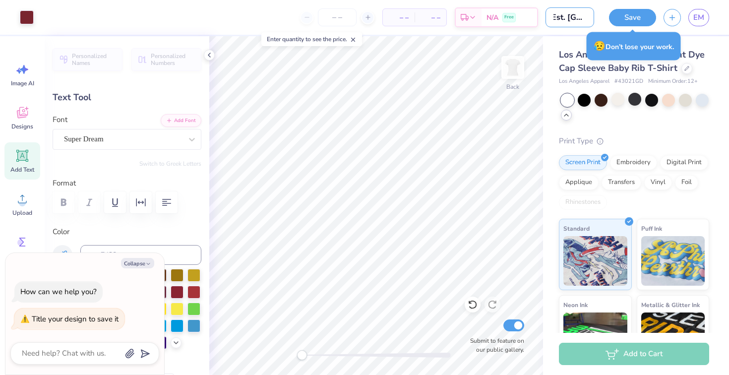
scroll to position [0, 7]
type input "Est. sigkap"
click at [626, 16] on button "Save" at bounding box center [632, 15] width 47 height 17
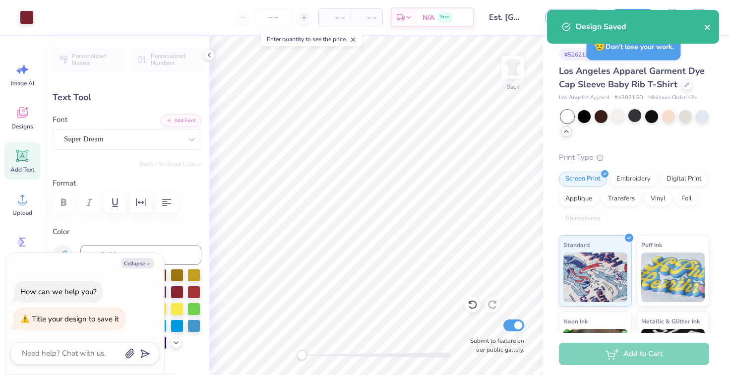
click at [705, 24] on icon "close" at bounding box center [707, 27] width 7 height 8
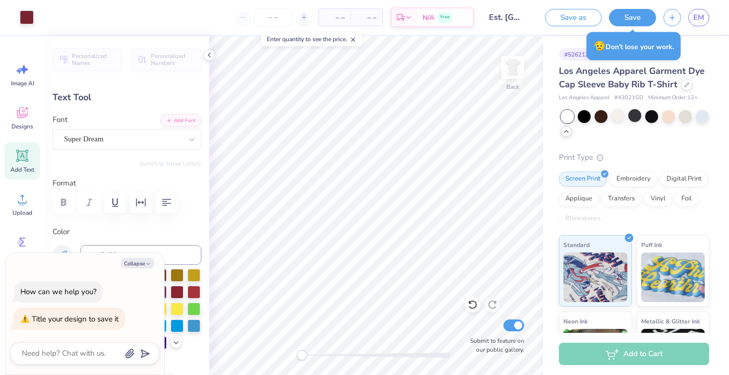
type textarea "x"
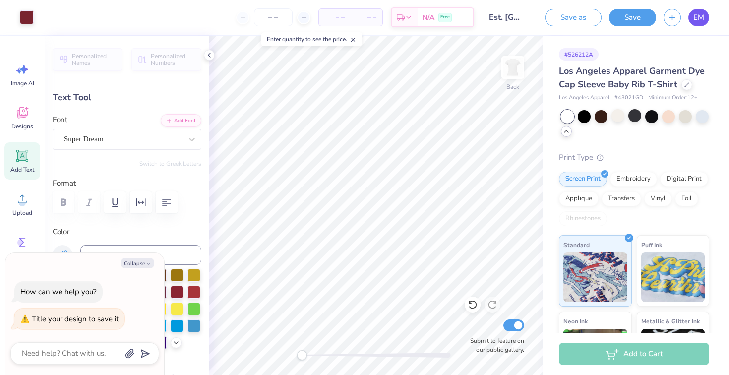
click at [693, 18] on span "EM" at bounding box center [698, 17] width 11 height 11
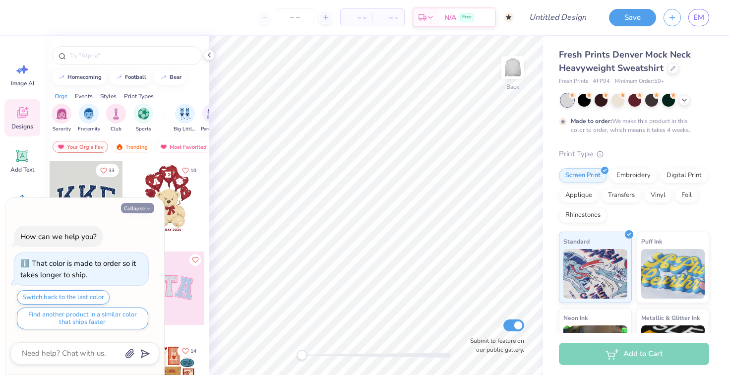
click at [141, 212] on button "Collapse" at bounding box center [137, 208] width 33 height 10
type textarea "x"
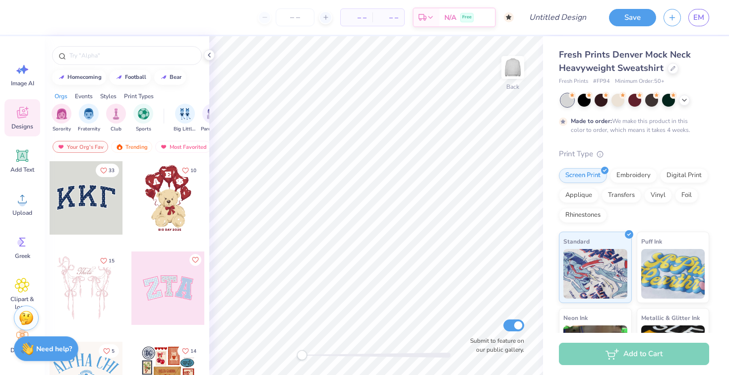
click at [87, 201] on div at bounding box center [86, 197] width 73 height 73
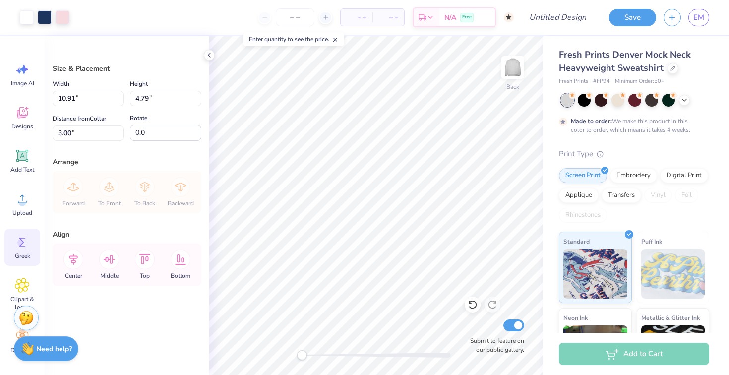
click at [20, 248] on icon at bounding box center [22, 241] width 15 height 15
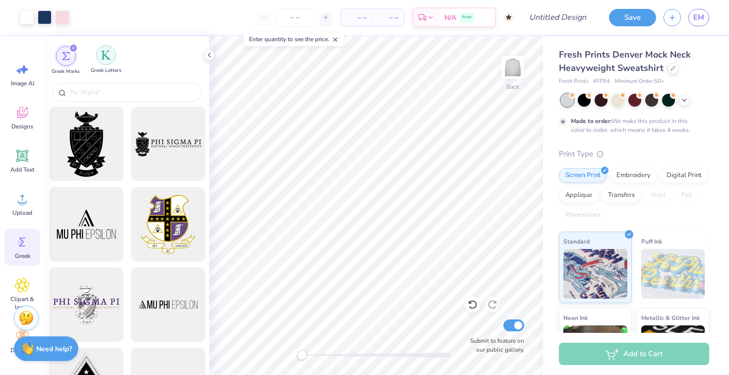
click at [106, 62] on div "filter for Greek Letters" at bounding box center [106, 55] width 20 height 20
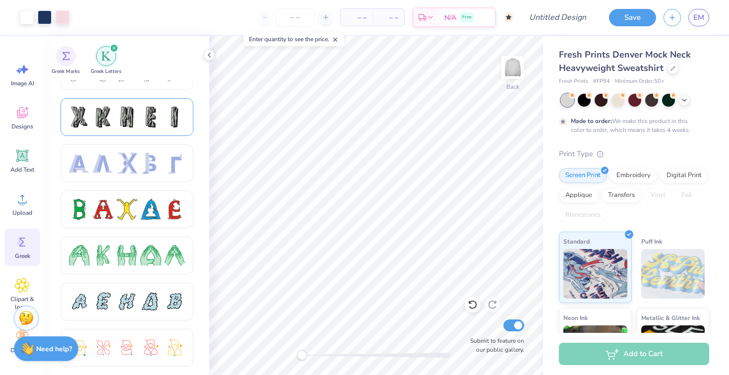
scroll to position [29, 0]
